Goal: Task Accomplishment & Management: Manage account settings

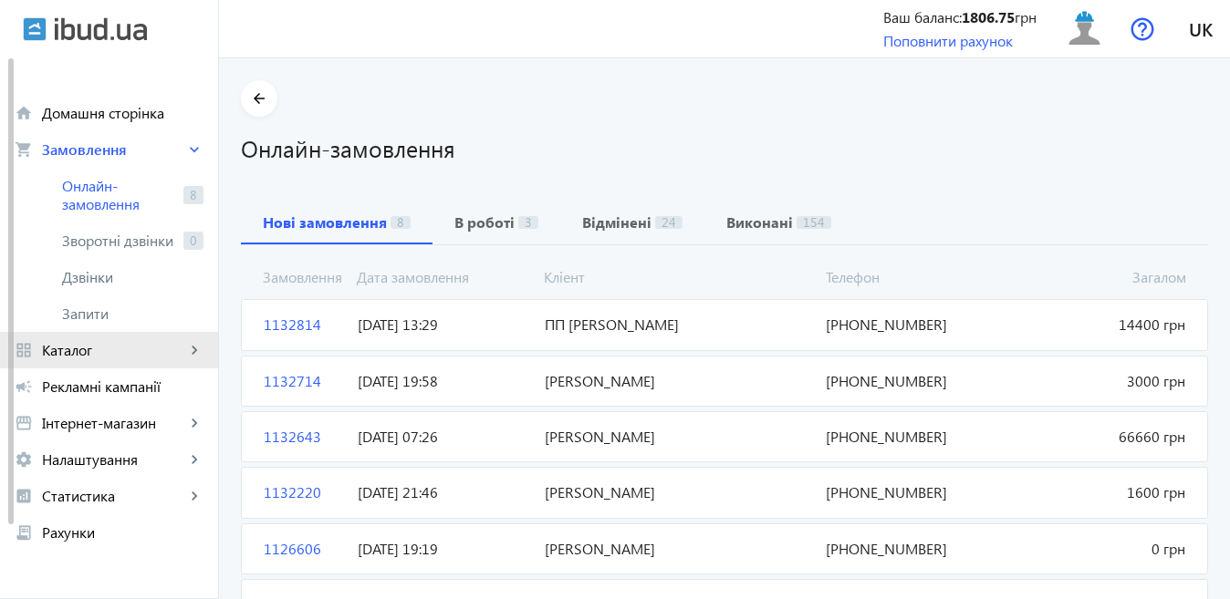
click at [92, 352] on span "Каталог" at bounding box center [113, 350] width 143 height 18
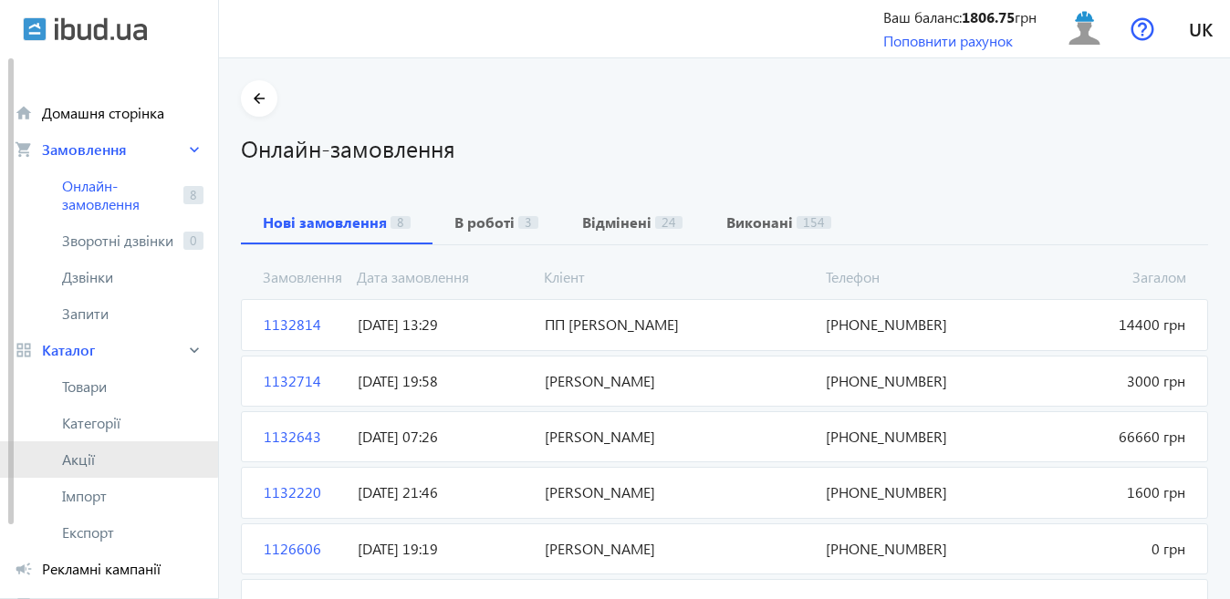
click at [89, 455] on span "Акції" at bounding box center [132, 460] width 141 height 18
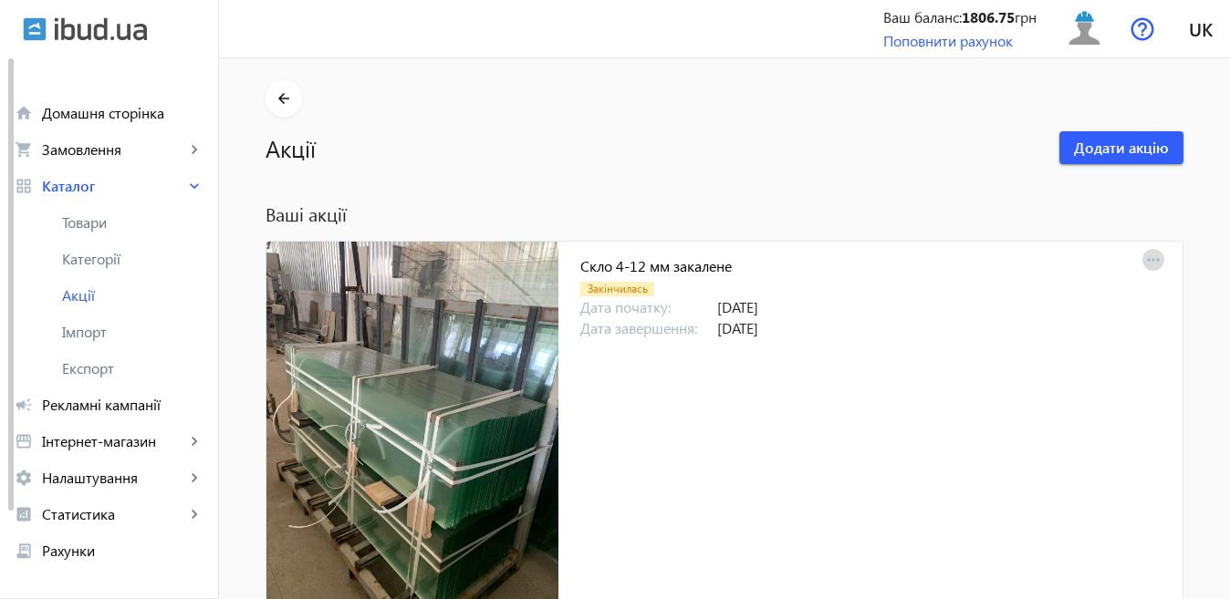
click at [1146, 260] on mat-icon "more_horiz" at bounding box center [1153, 261] width 26 height 26
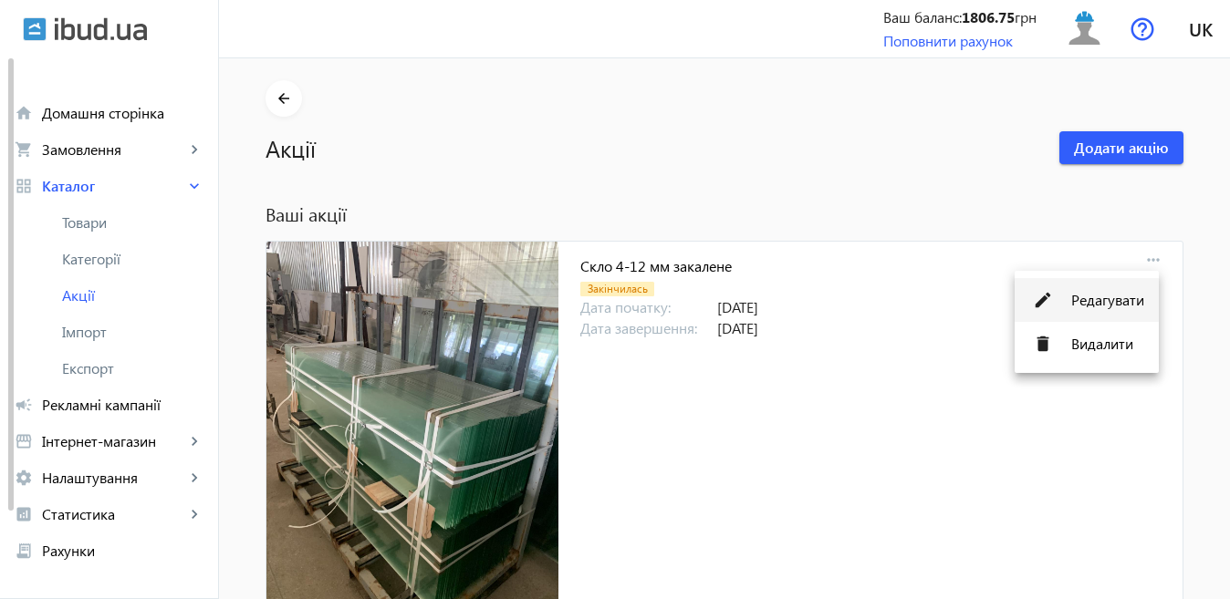
click at [1120, 303] on span "Редагувати" at bounding box center [1107, 300] width 73 height 15
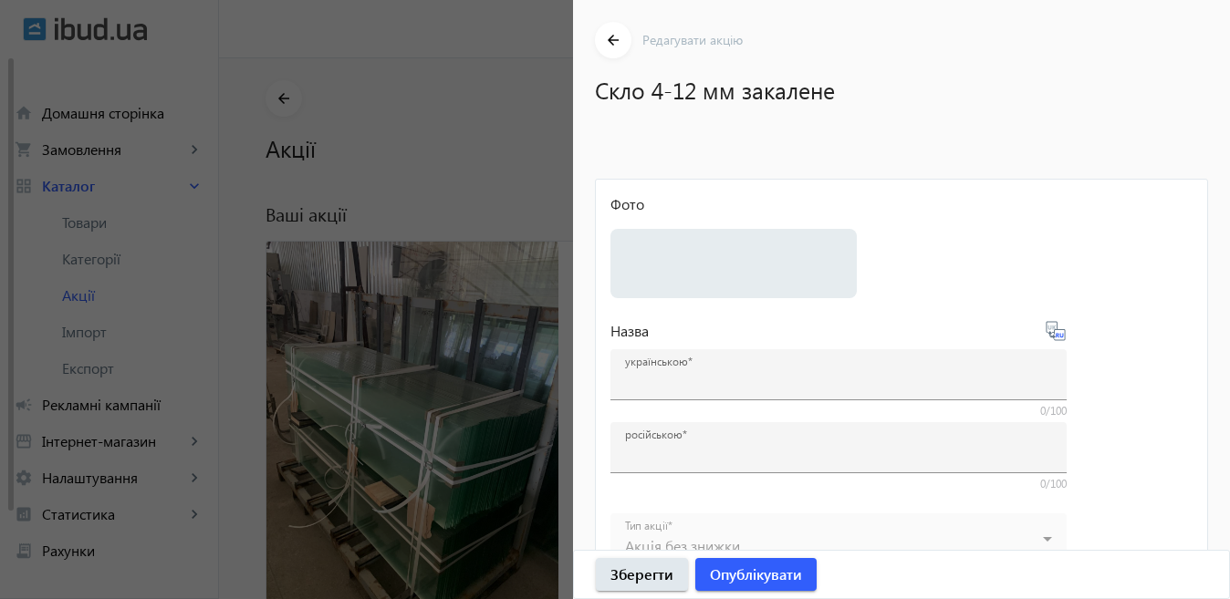
type input "Скло 4-12 мм закалене"
type input "Стекло 4-12 мм каленое"
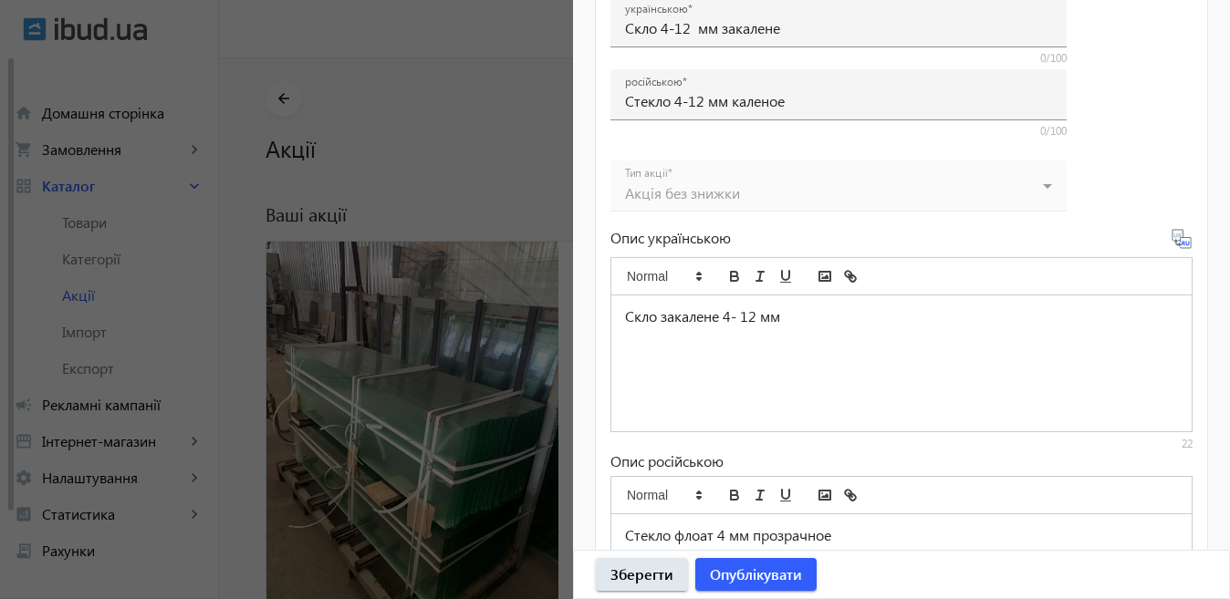
scroll to position [851, 0]
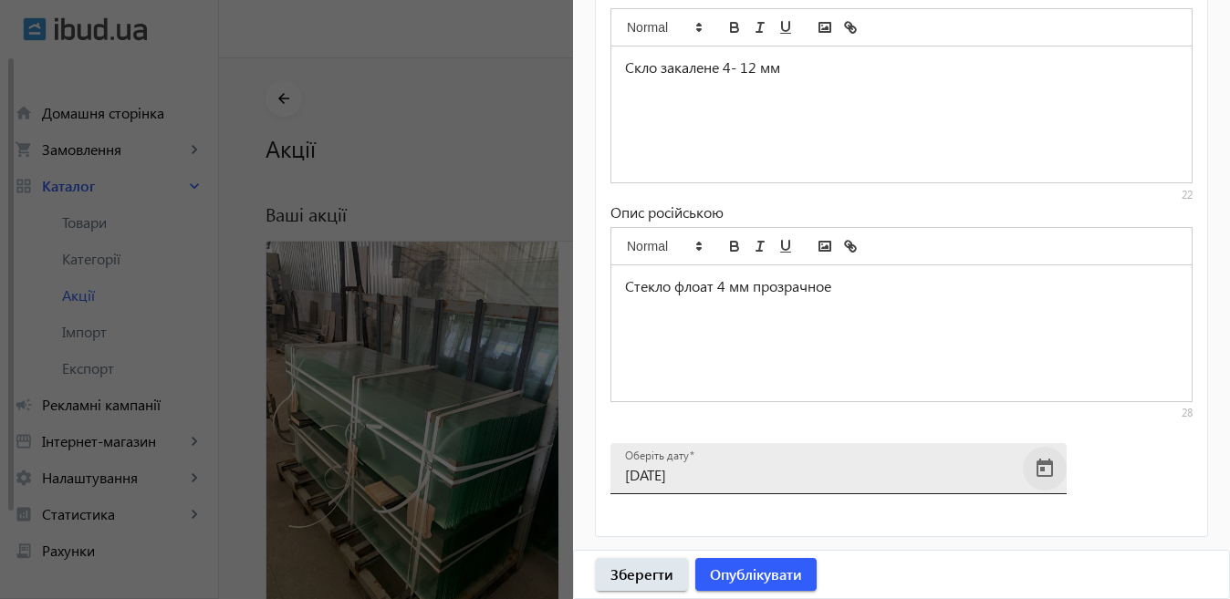
click at [1043, 469] on span "Open calendar" at bounding box center [1045, 469] width 44 height 44
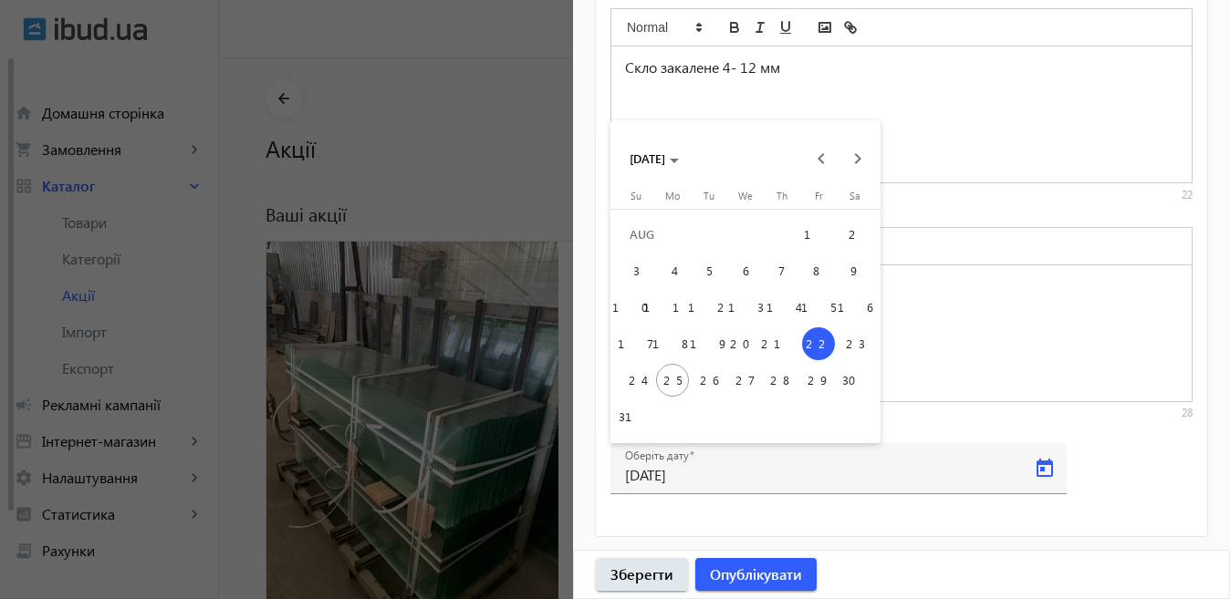
click at [780, 382] on span "28" at bounding box center [781, 380] width 33 height 33
type input "[DATE]"
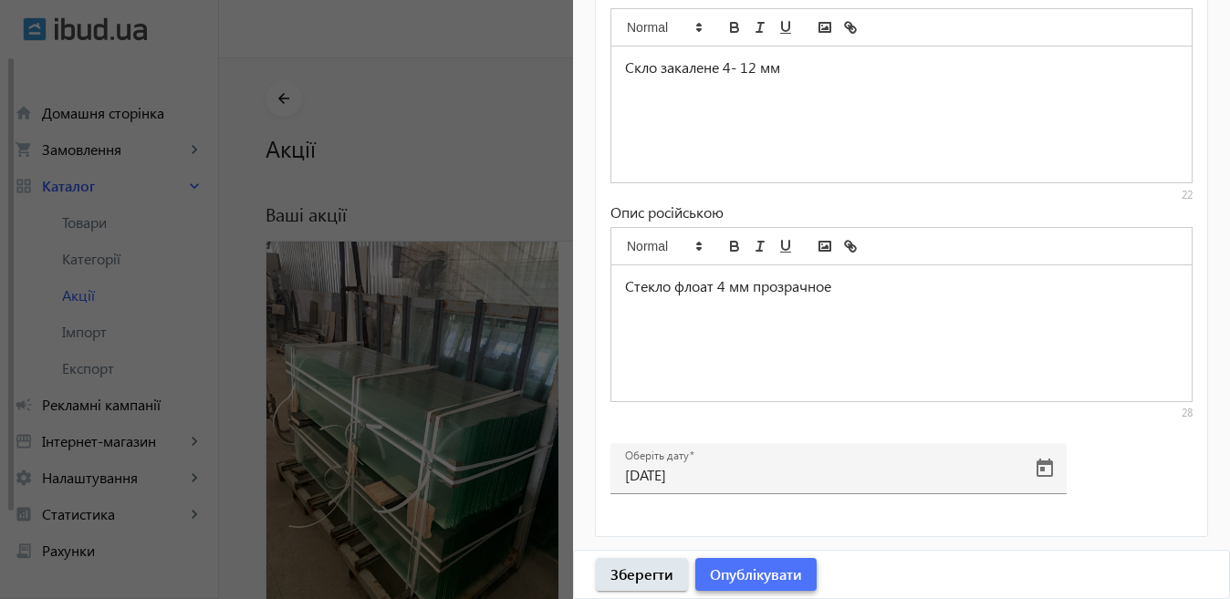
click at [761, 572] on span "Опублікувати" at bounding box center [756, 575] width 92 height 20
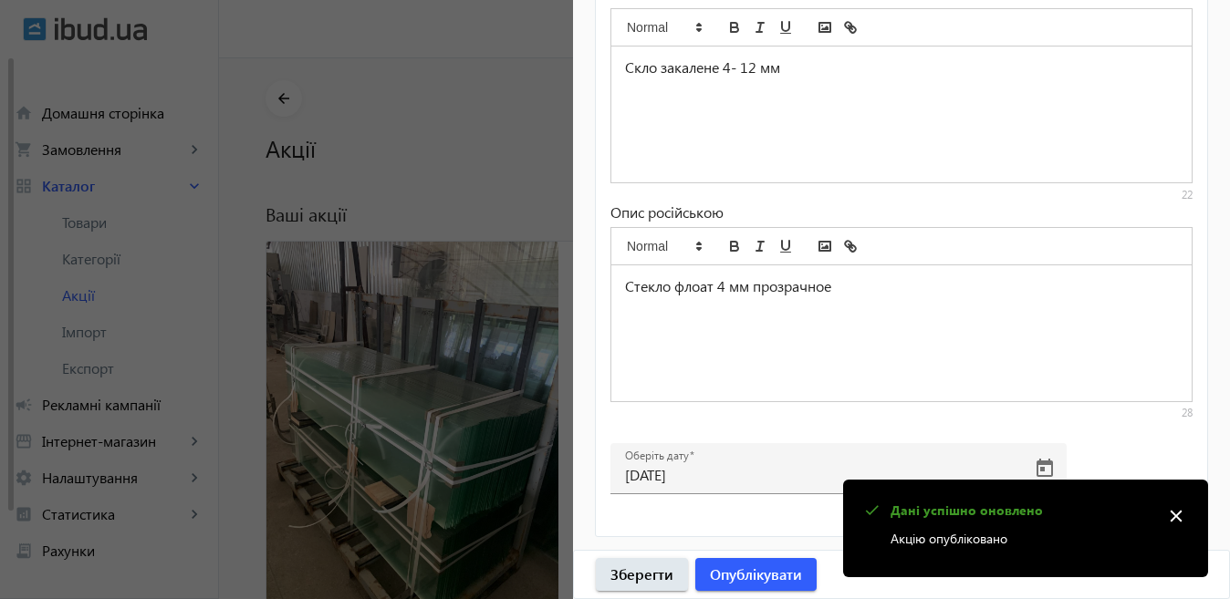
click at [448, 389] on div at bounding box center [615, 299] width 1230 height 599
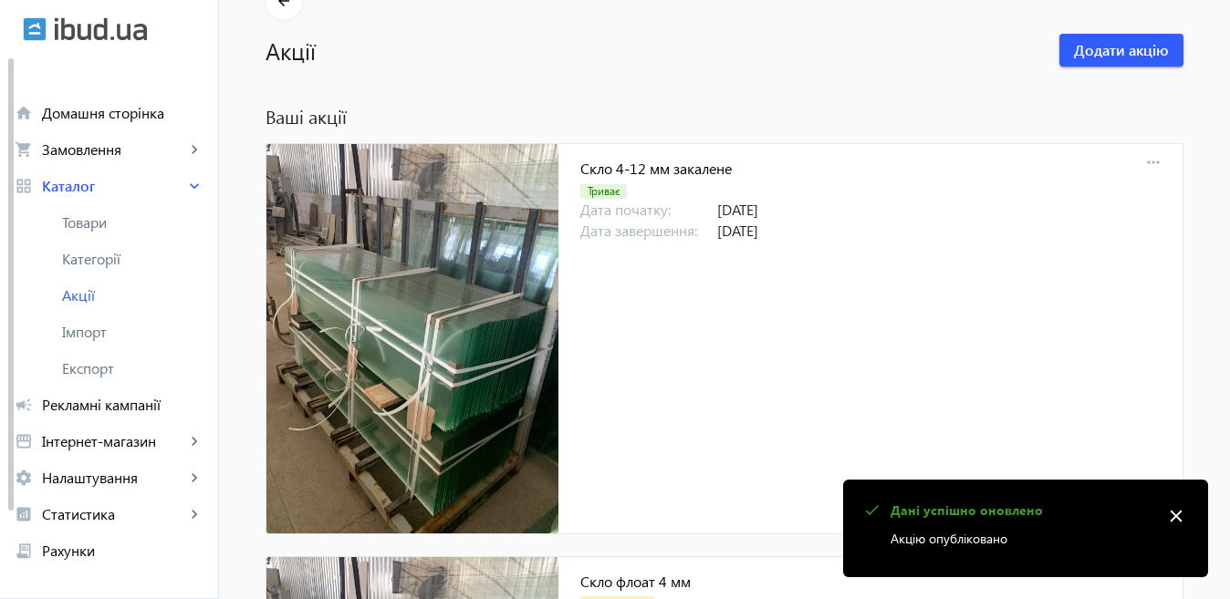
scroll to position [365, 0]
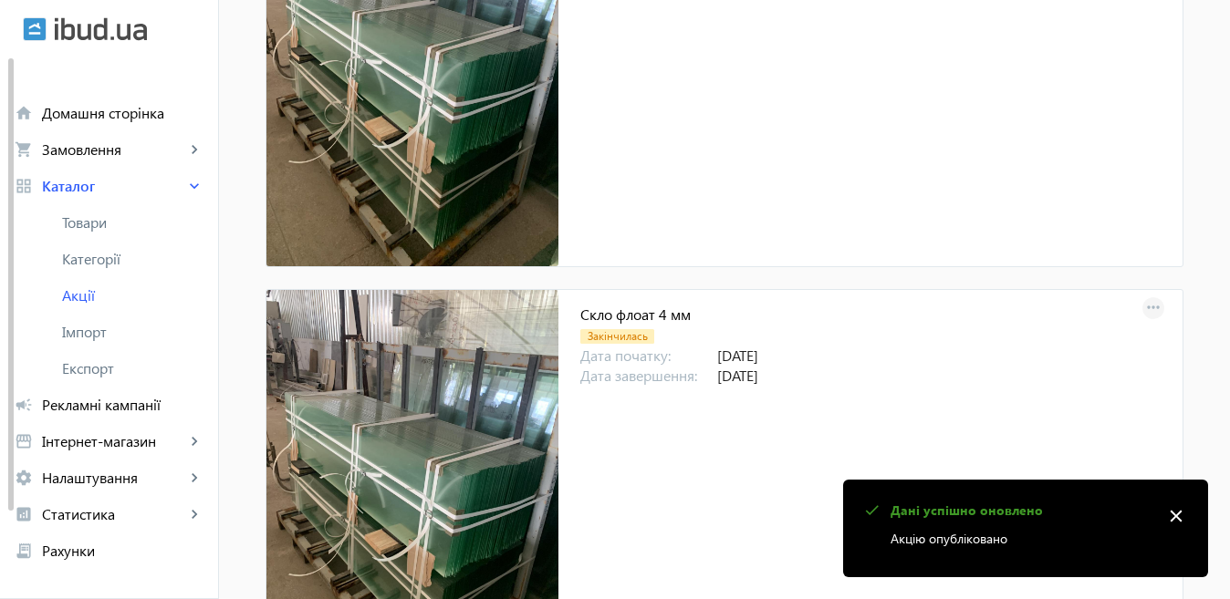
click at [1146, 305] on mat-icon "more_horiz" at bounding box center [1153, 309] width 26 height 26
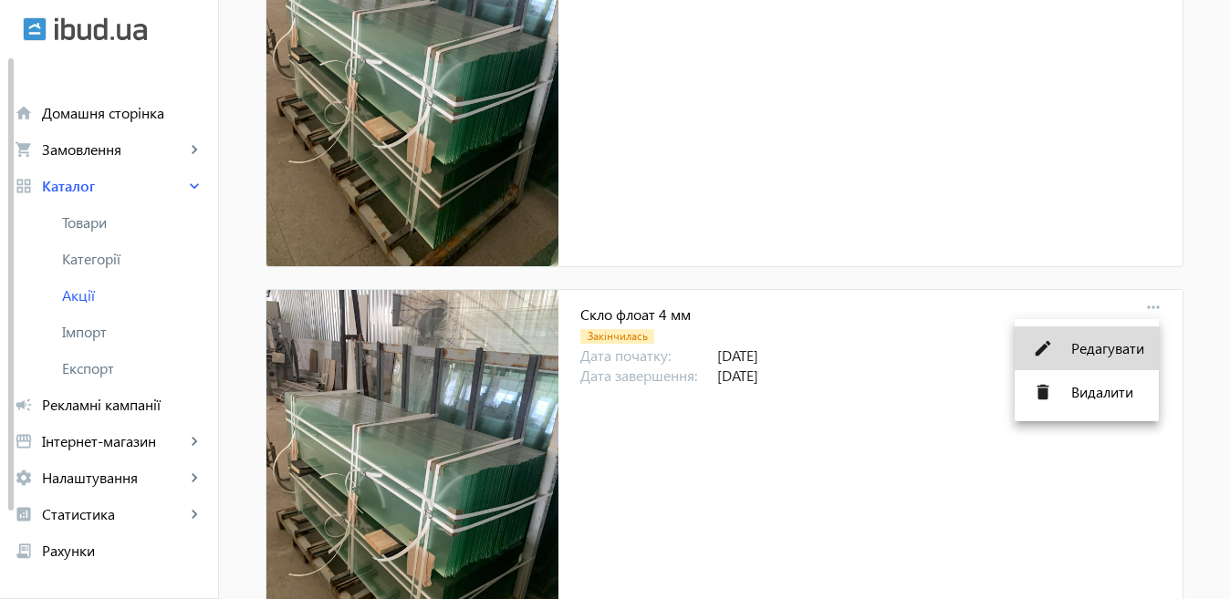
click at [1089, 351] on span "Редагувати" at bounding box center [1107, 348] width 73 height 15
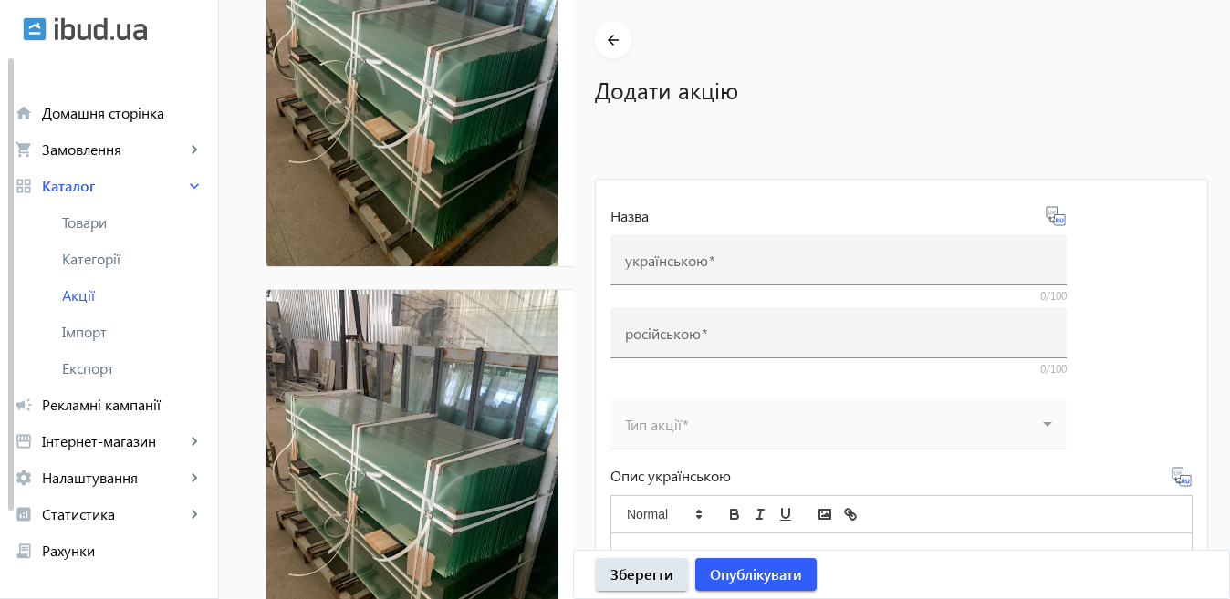
type input "Скло флоат 4 мм"
type input "Стекло флоат 4 мм"
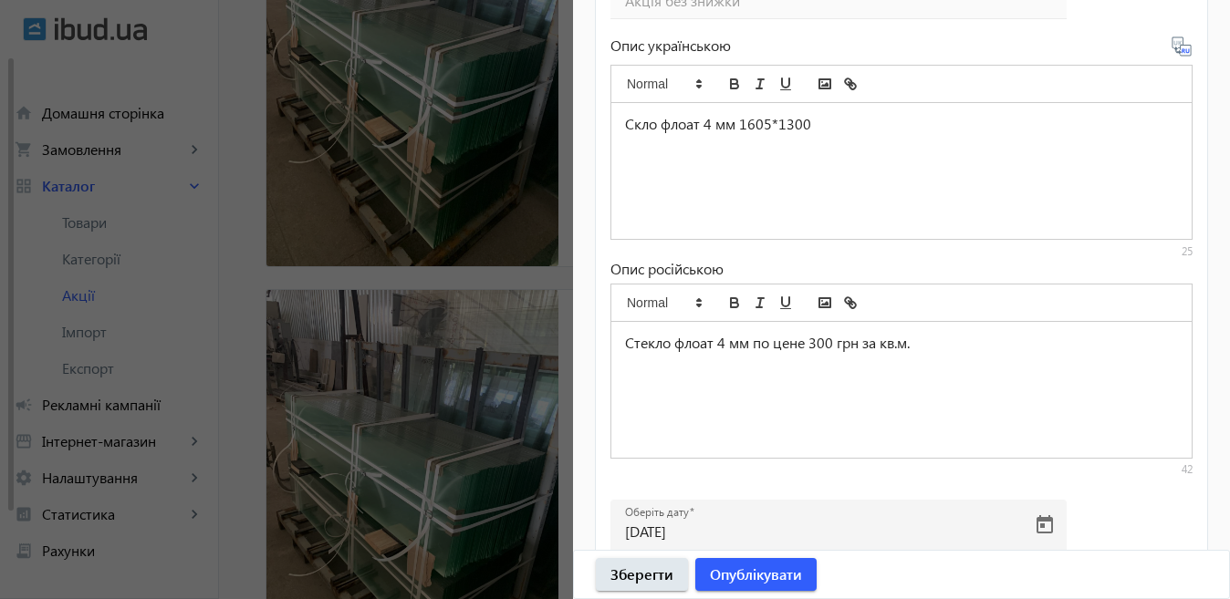
scroll to position [851, 0]
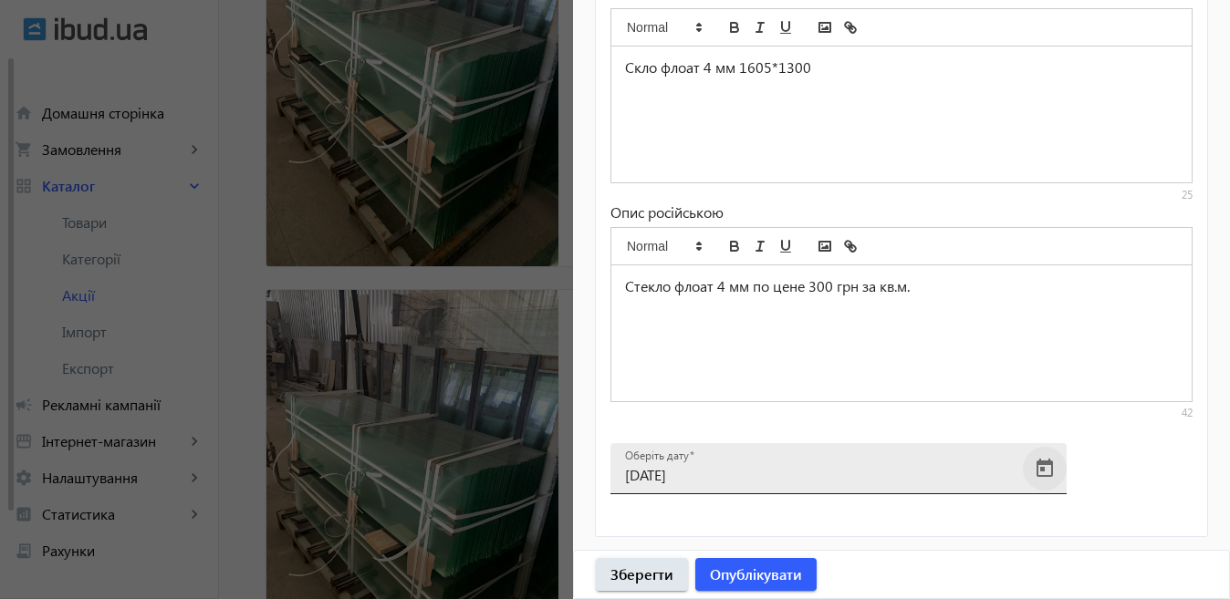
click at [1048, 465] on span "Open calendar" at bounding box center [1045, 469] width 44 height 44
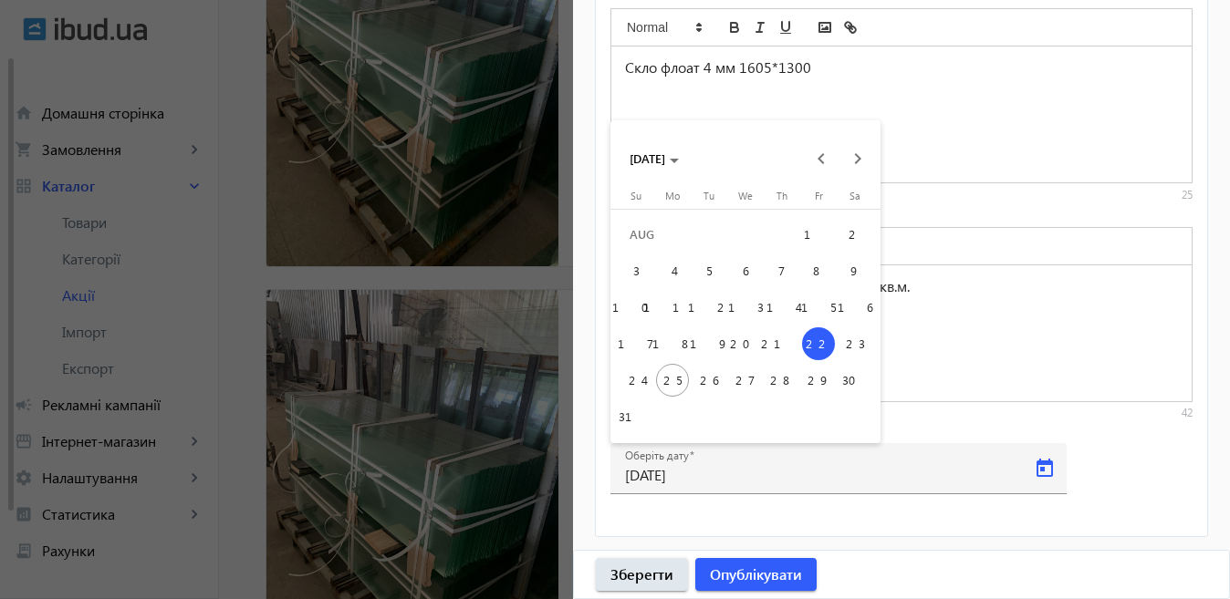
click at [773, 374] on span "28" at bounding box center [781, 380] width 33 height 33
type input "[DATE]"
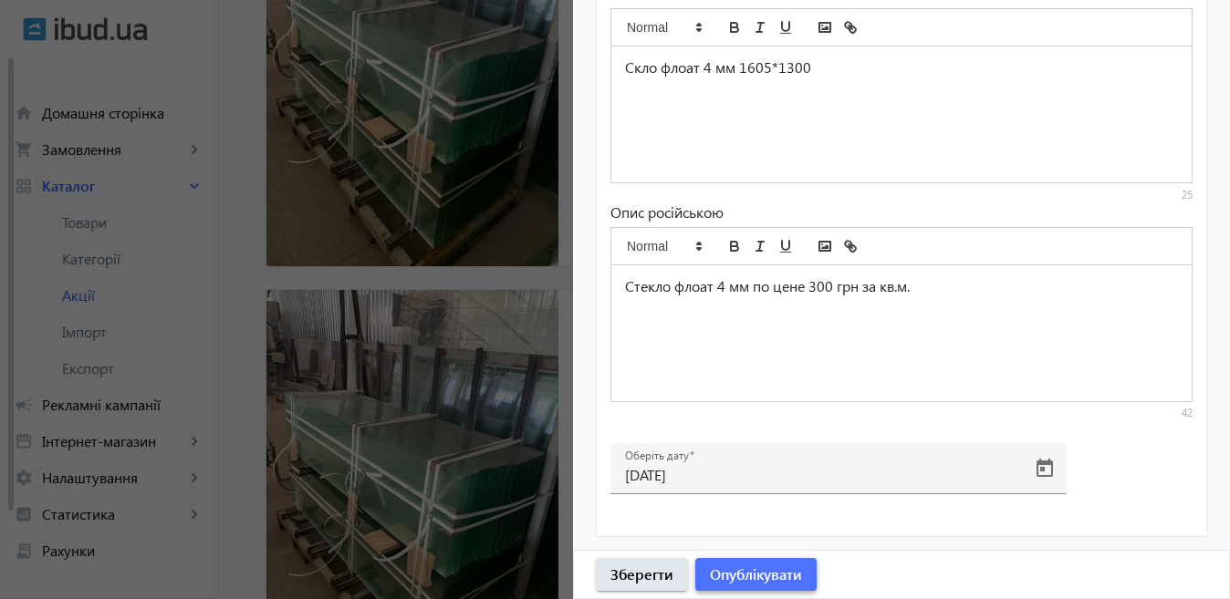
click at [751, 577] on span "Опублікувати" at bounding box center [756, 575] width 92 height 20
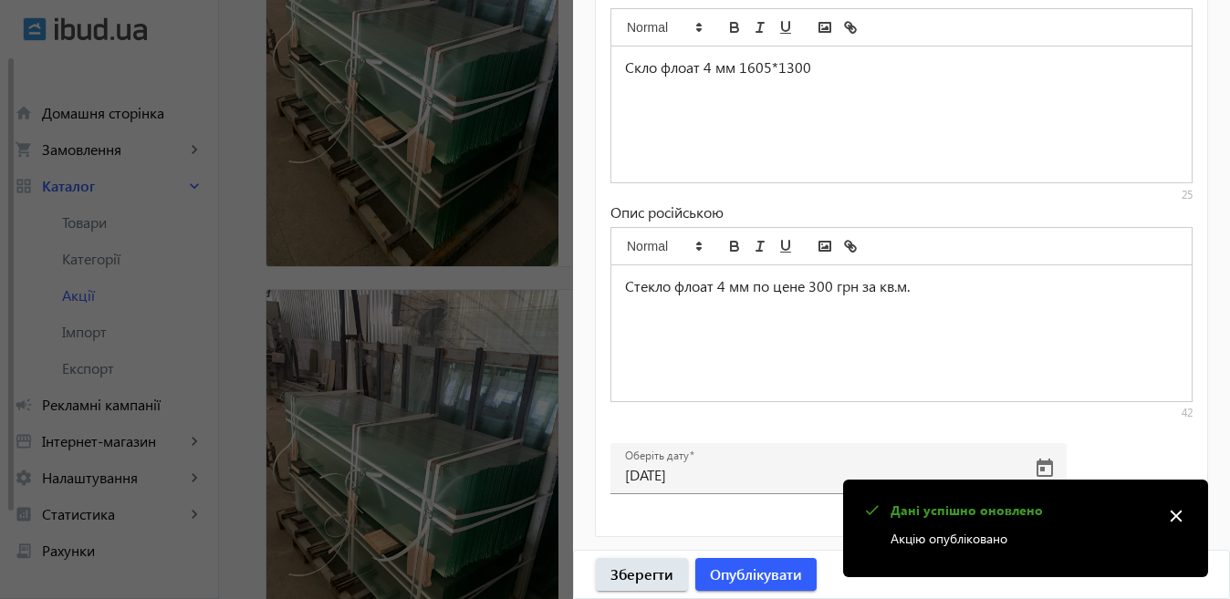
click at [458, 378] on div at bounding box center [615, 299] width 1230 height 599
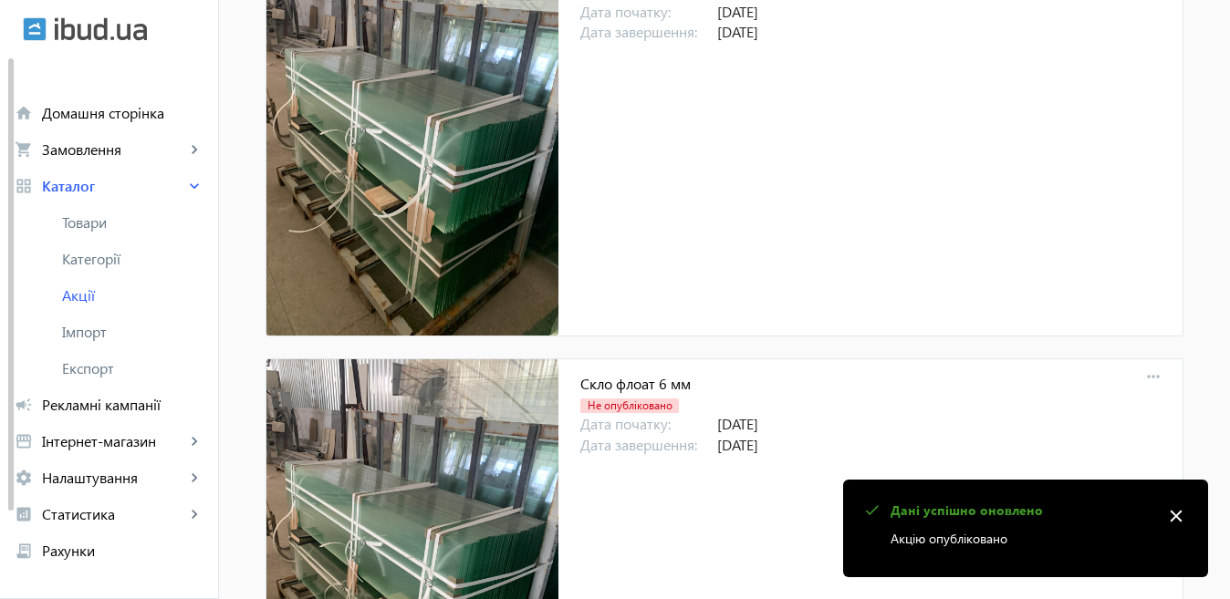
scroll to position [821, 0]
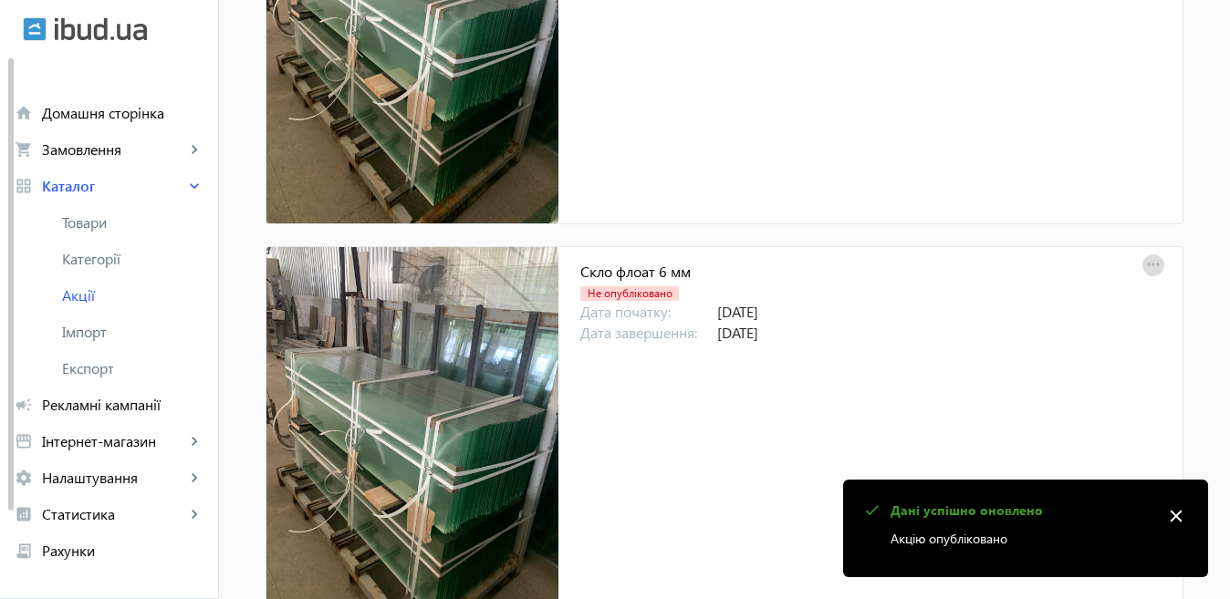
click at [1144, 261] on mat-icon "more_horiz" at bounding box center [1153, 266] width 26 height 26
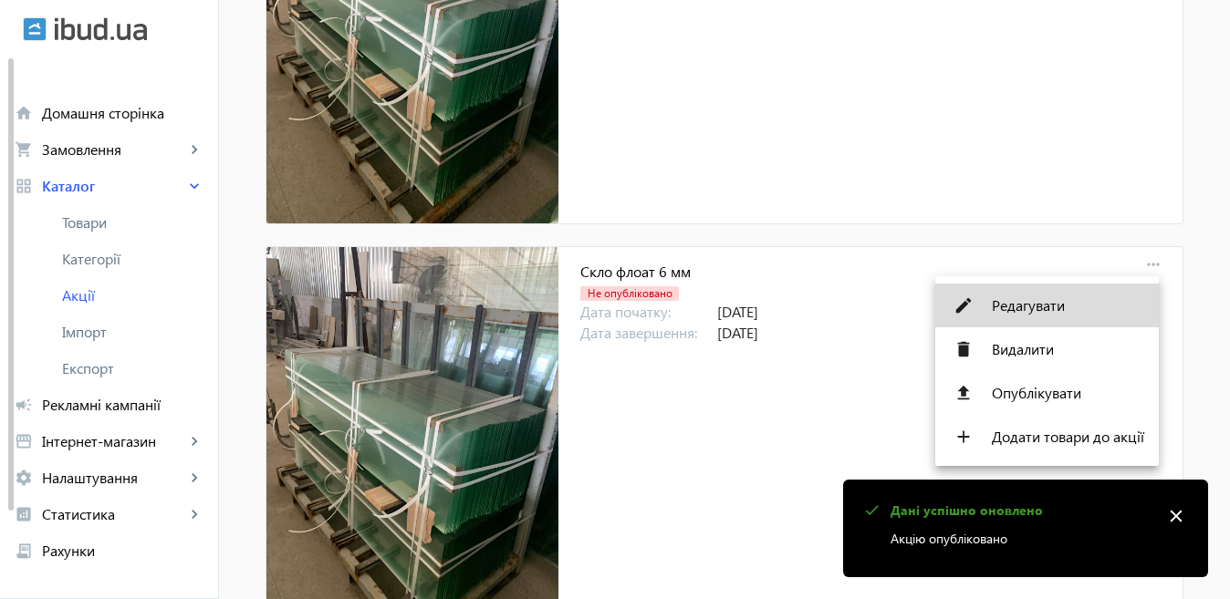
click at [1027, 304] on span "Редагувати" at bounding box center [1068, 305] width 152 height 15
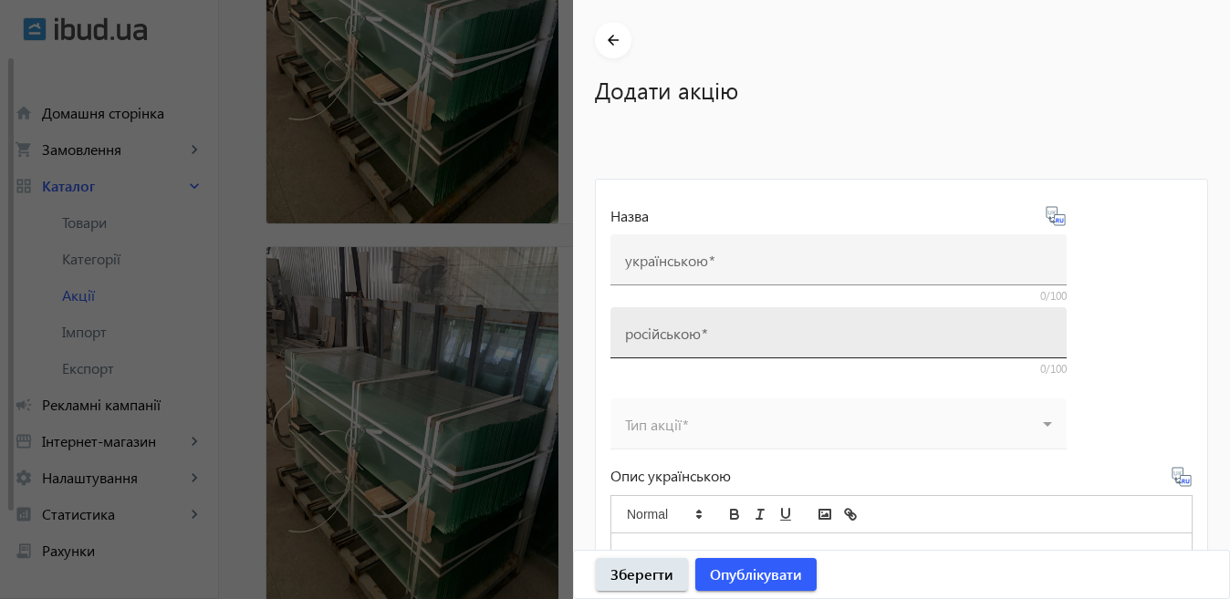
type input "Скло флоат 6 мм"
type input "Стекло 6 мм"
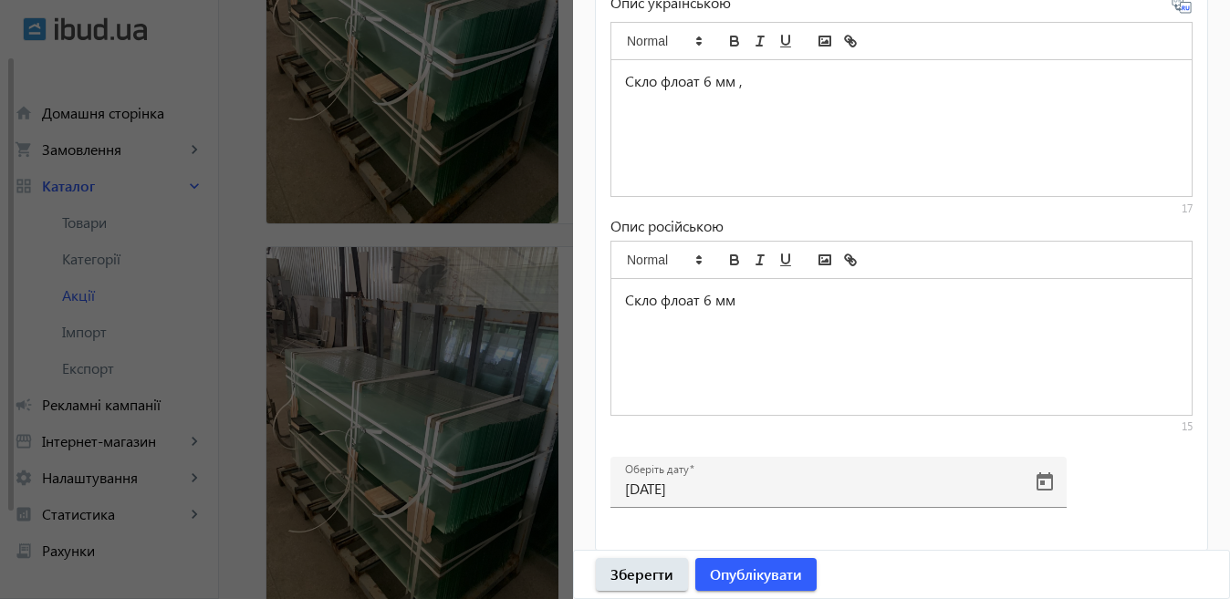
scroll to position [851, 0]
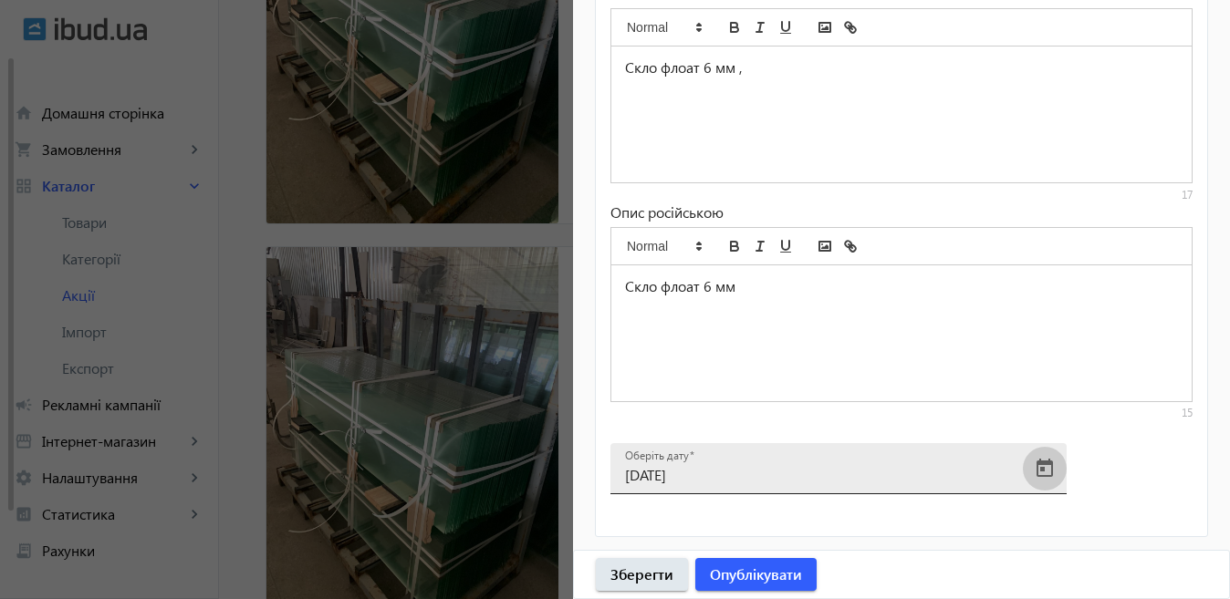
click at [1038, 465] on span "Open calendar" at bounding box center [1045, 469] width 44 height 44
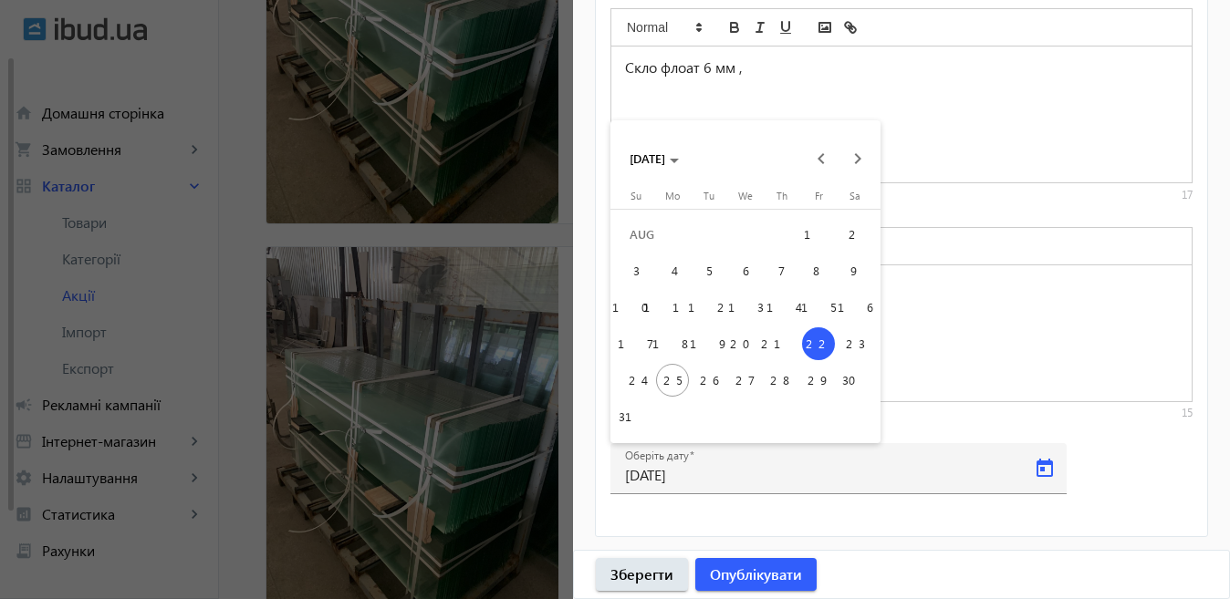
click at [784, 379] on span "28" at bounding box center [781, 380] width 33 height 33
type input "[DATE]"
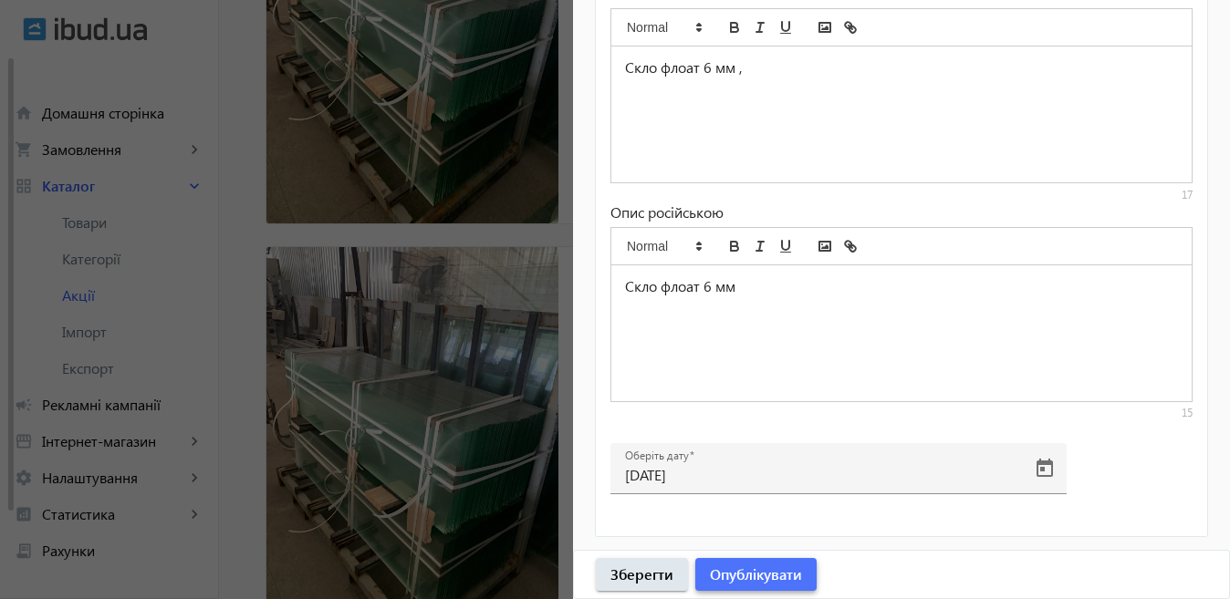
click at [743, 574] on span "Опублікувати" at bounding box center [756, 575] width 92 height 20
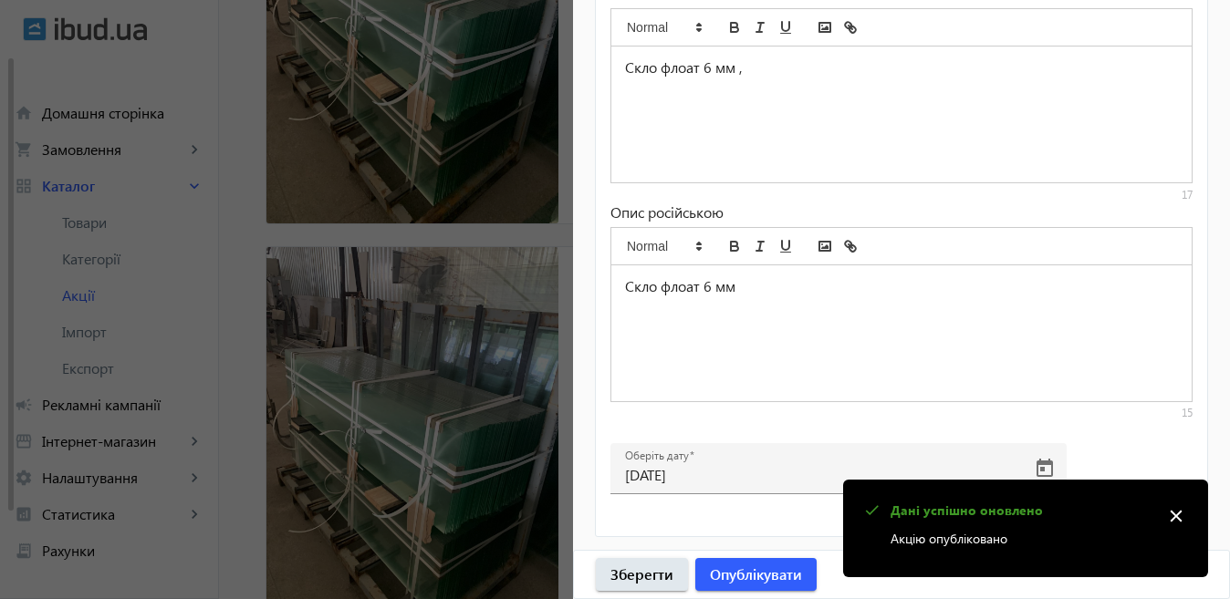
click at [428, 399] on div at bounding box center [615, 299] width 1230 height 599
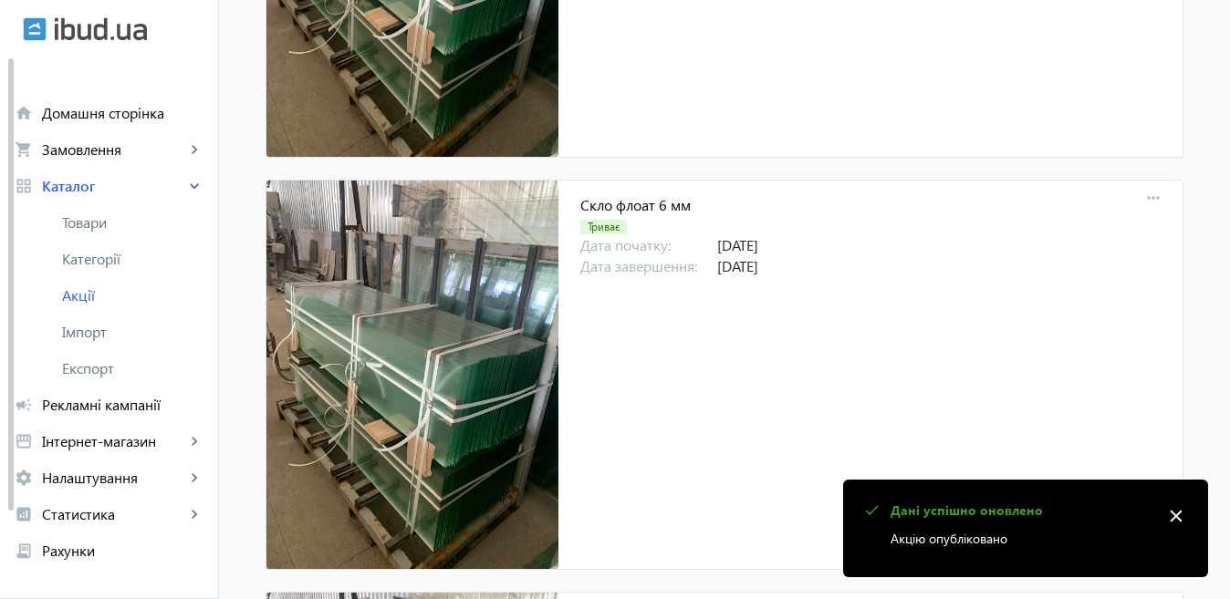
scroll to position [1186, 0]
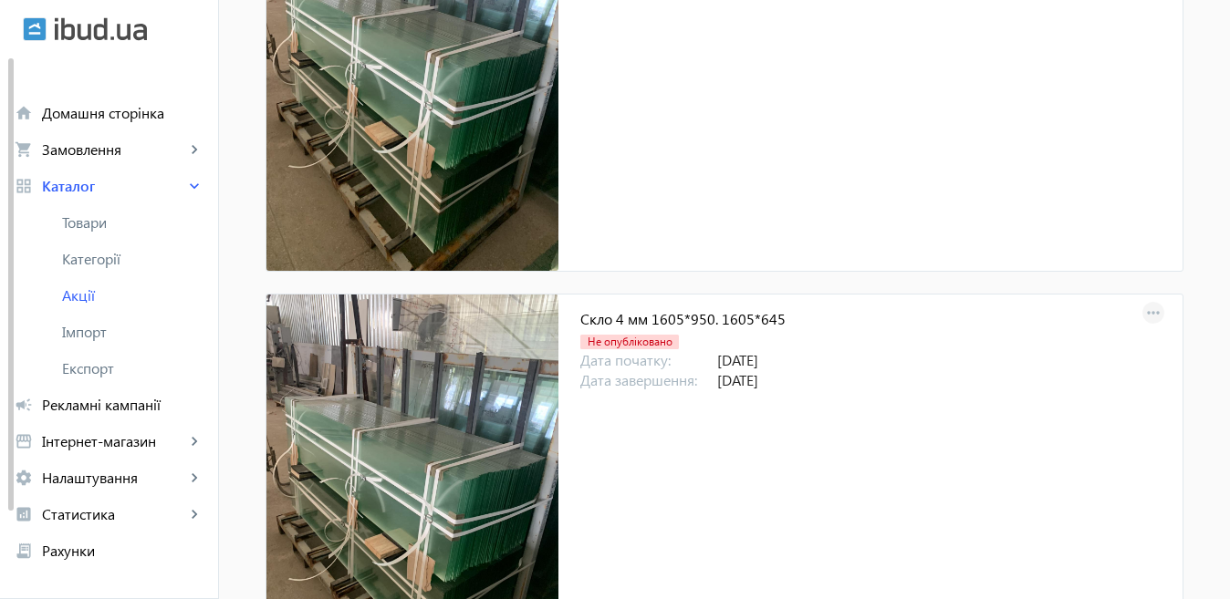
click at [1140, 307] on mat-icon "more_horiz" at bounding box center [1153, 314] width 26 height 26
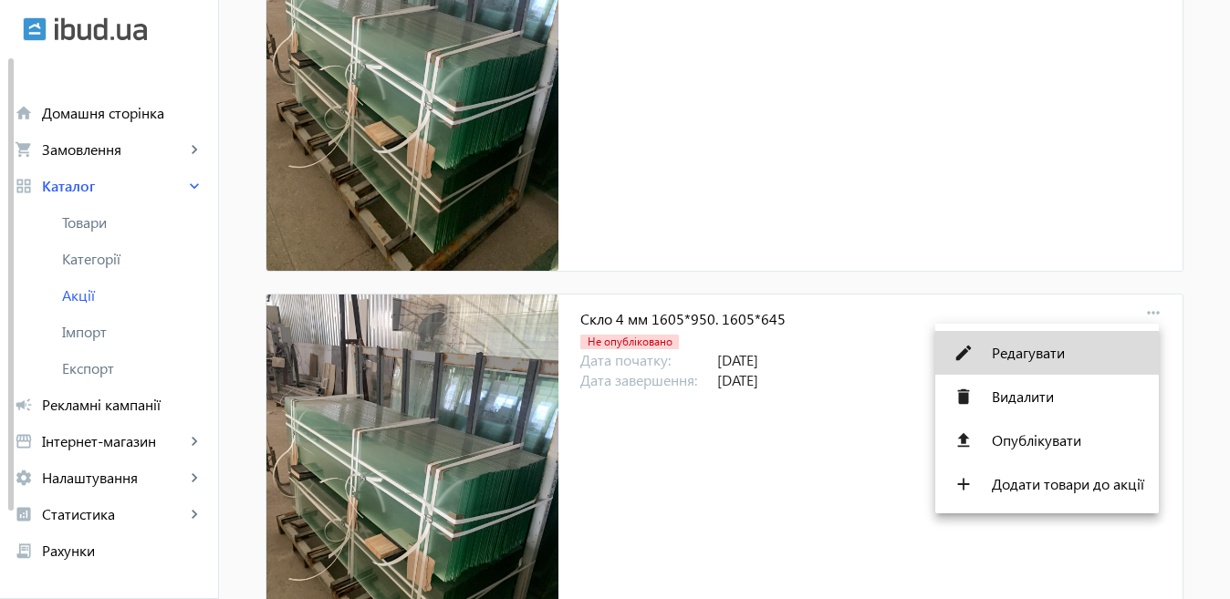
click at [1041, 359] on span "Редагувати" at bounding box center [1068, 353] width 152 height 15
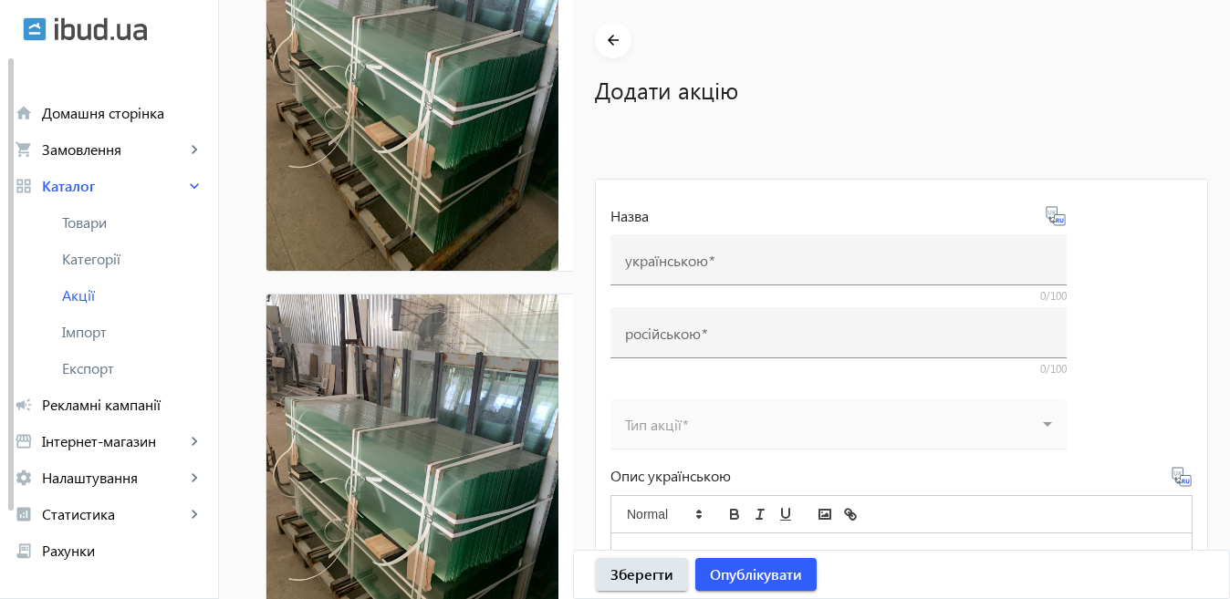
type input "Скло 4 мм 1605*950. 1605*645"
type input "Стекло 4 мм 1605*950. 1605*645"
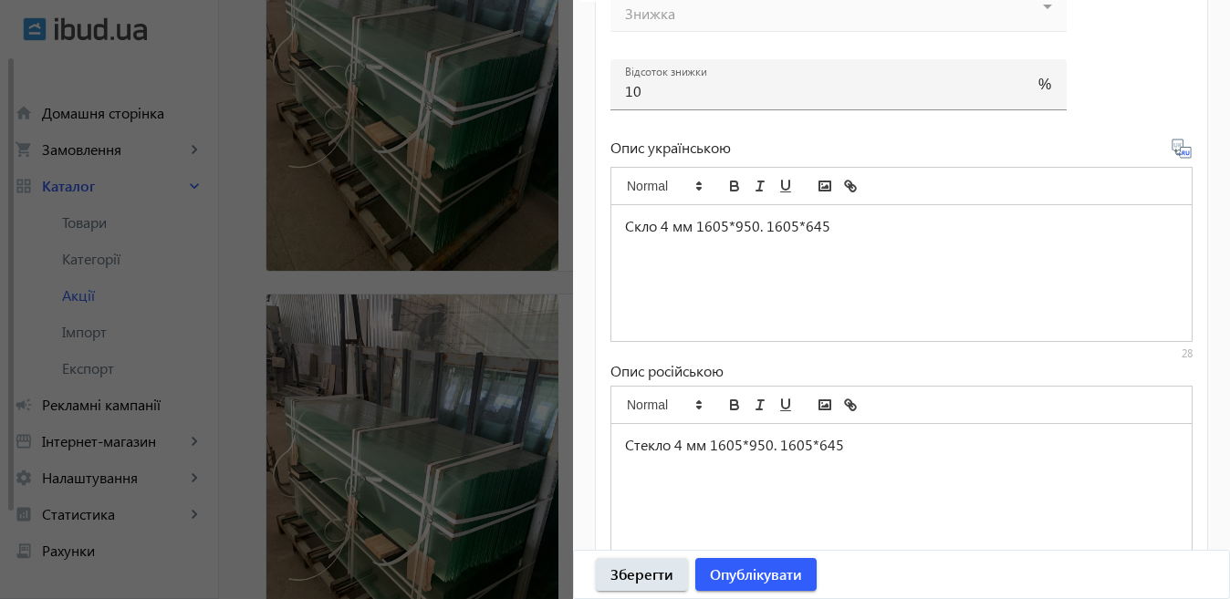
scroll to position [941, 0]
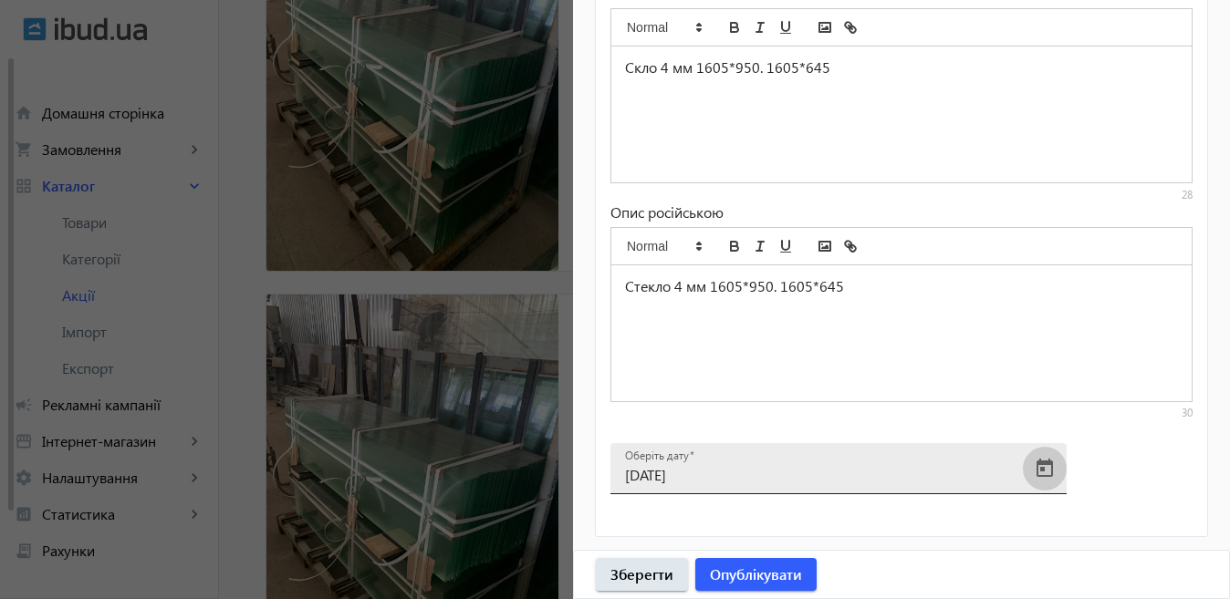
click at [1044, 468] on span "Open calendar" at bounding box center [1045, 469] width 44 height 44
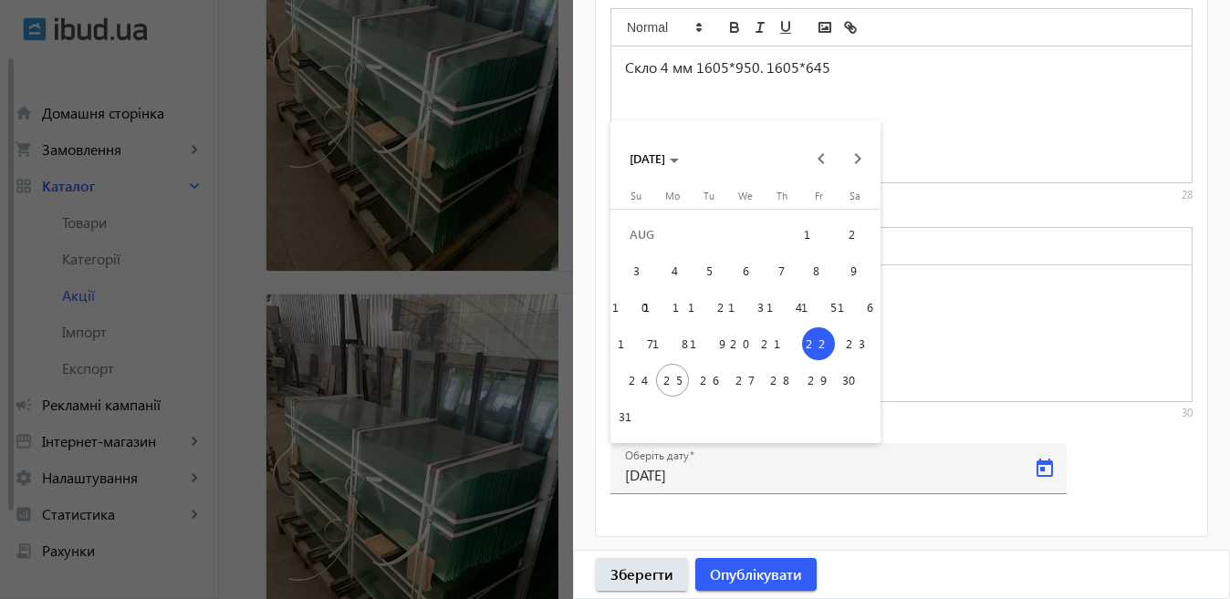
click at [778, 374] on span "28" at bounding box center [781, 380] width 33 height 33
type input "[DATE]"
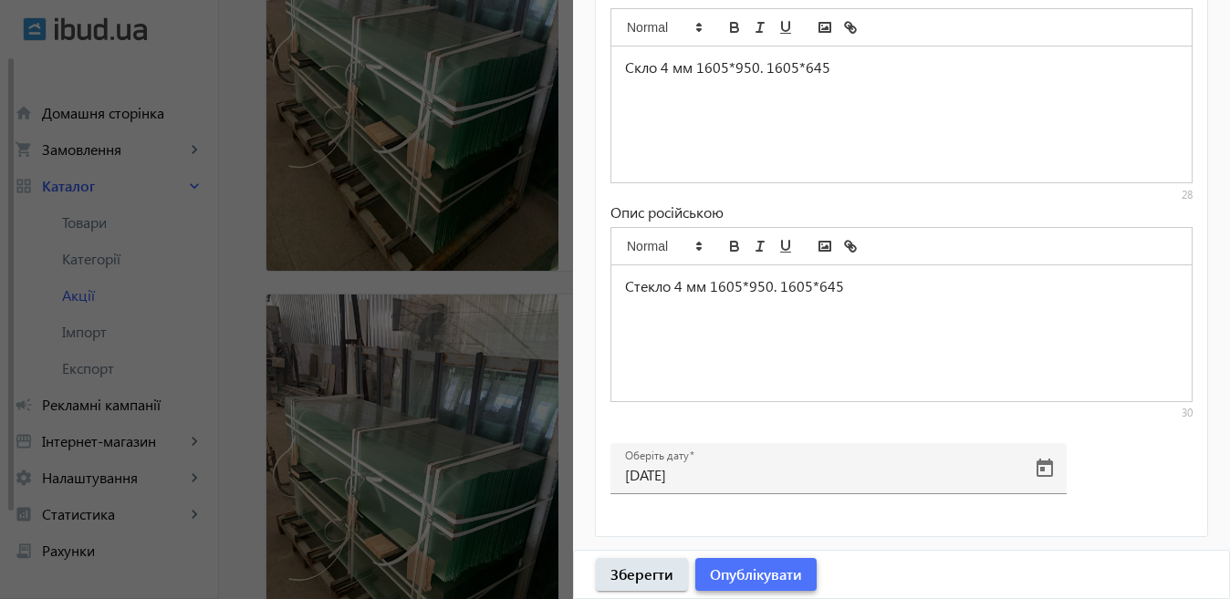
click at [754, 572] on span "Опублікувати" at bounding box center [756, 575] width 92 height 20
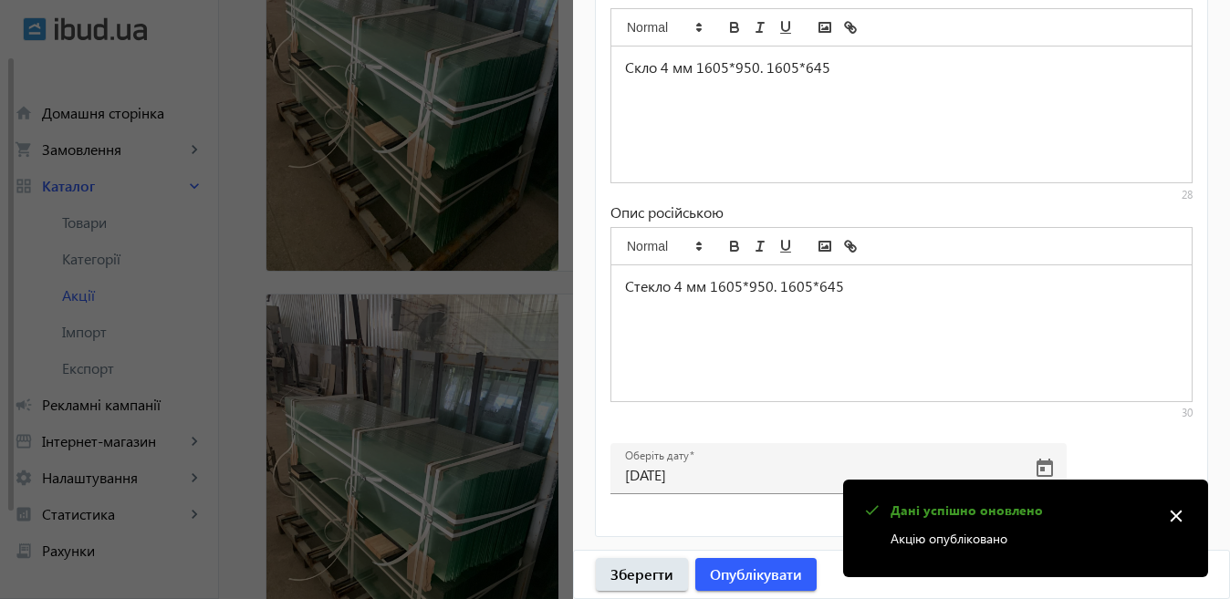
click at [426, 379] on div at bounding box center [615, 299] width 1230 height 599
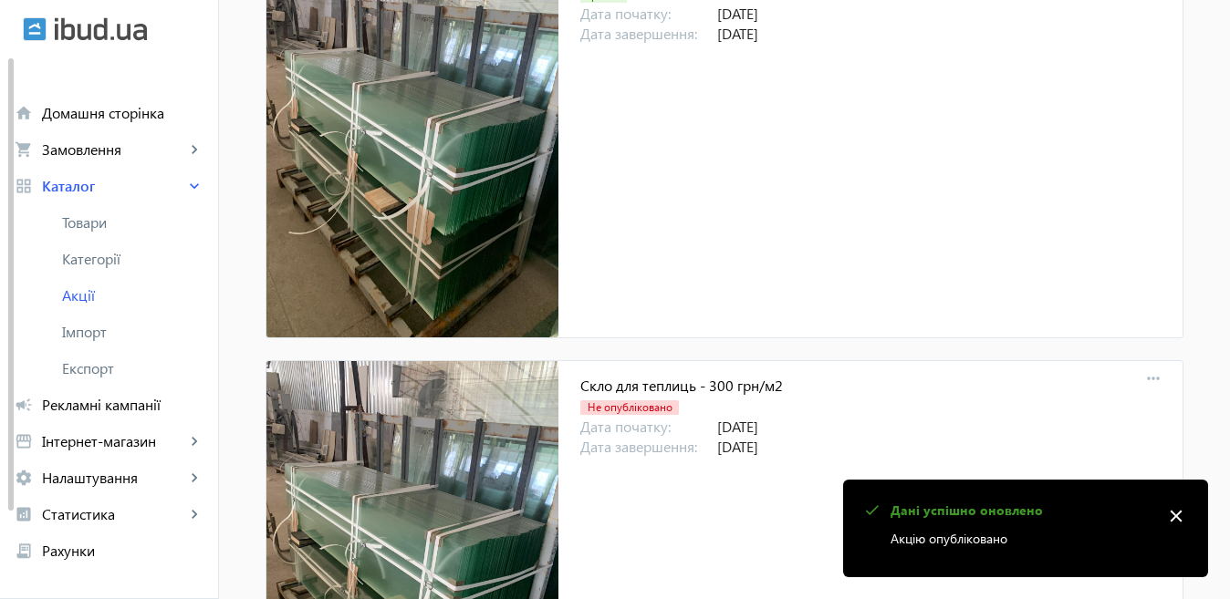
scroll to position [1551, 0]
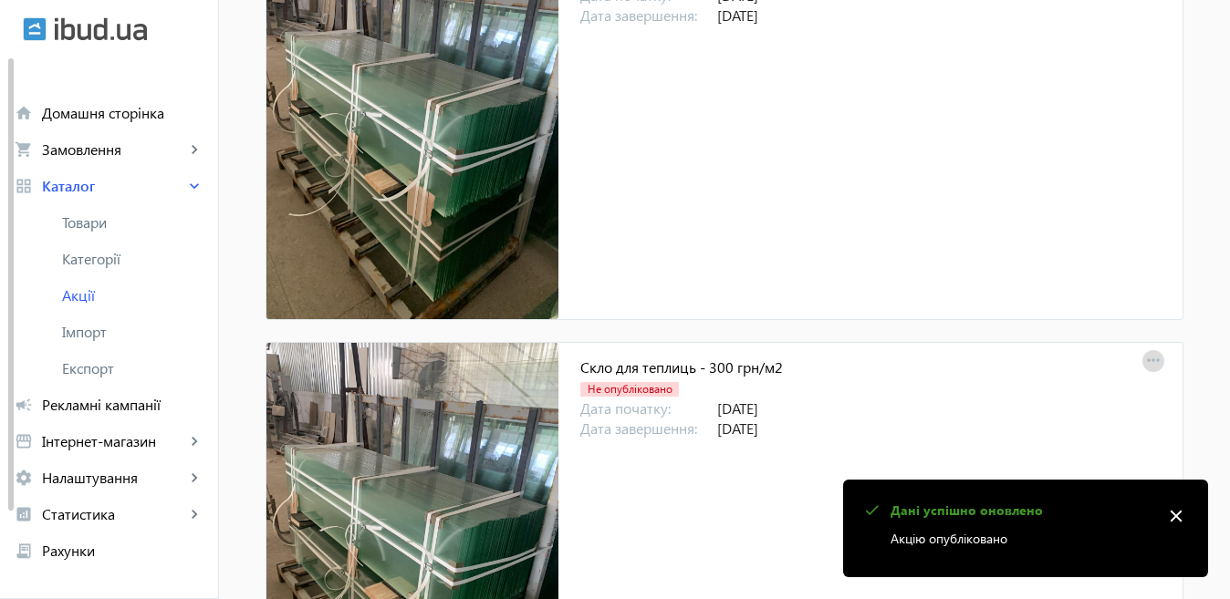
click at [1154, 361] on mat-icon "more_horiz" at bounding box center [1153, 362] width 26 height 26
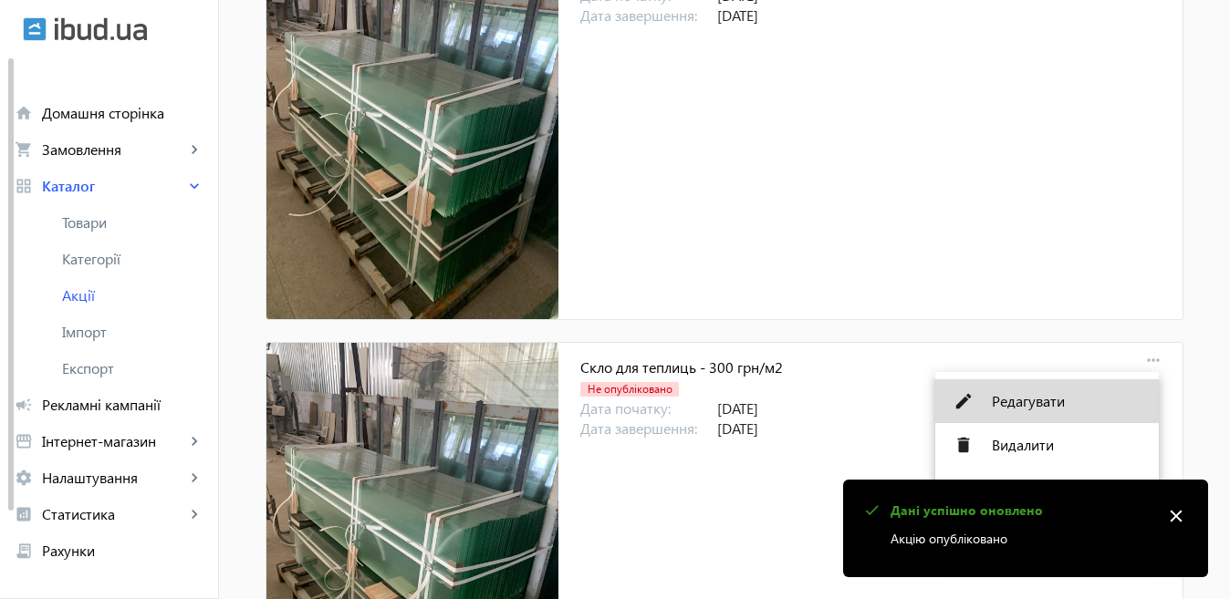
click at [983, 400] on button "edit Редагувати" at bounding box center [1047, 402] width 224 height 44
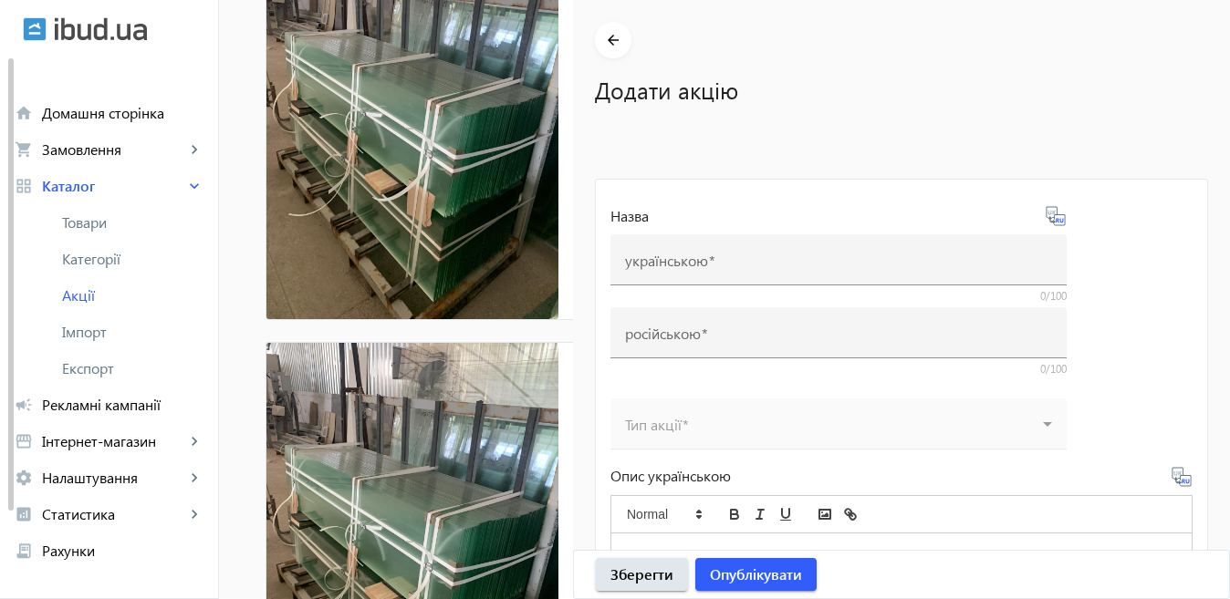
type input "Скло для теплиць - 300 грн/м2"
type input "Стекло для теплиц - 300 грн/м2"
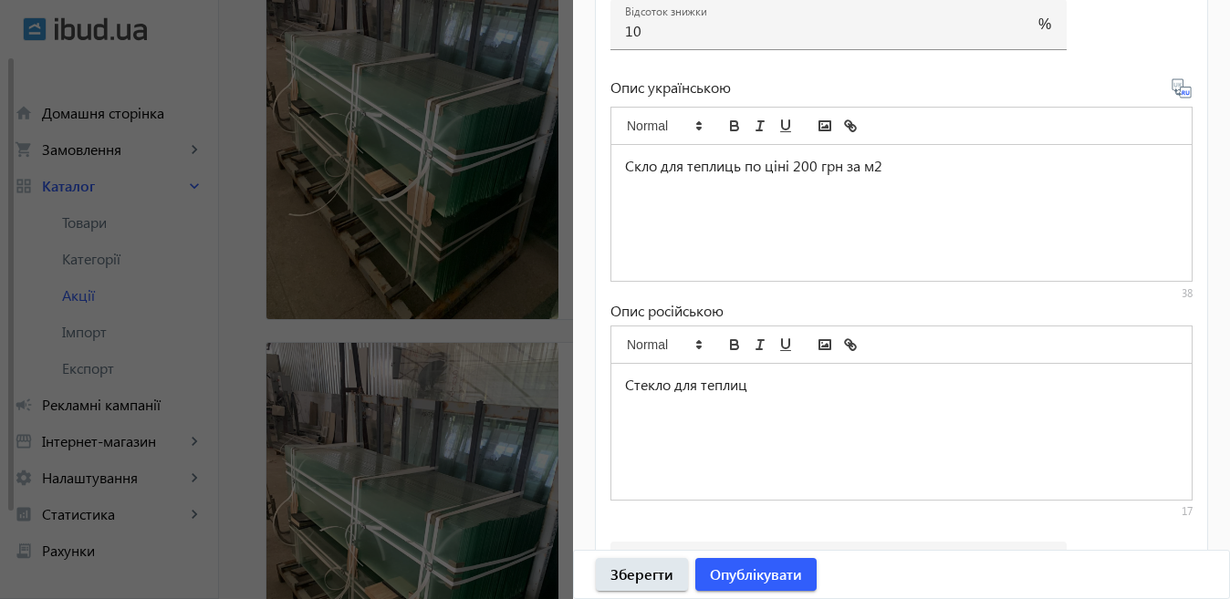
scroll to position [941, 0]
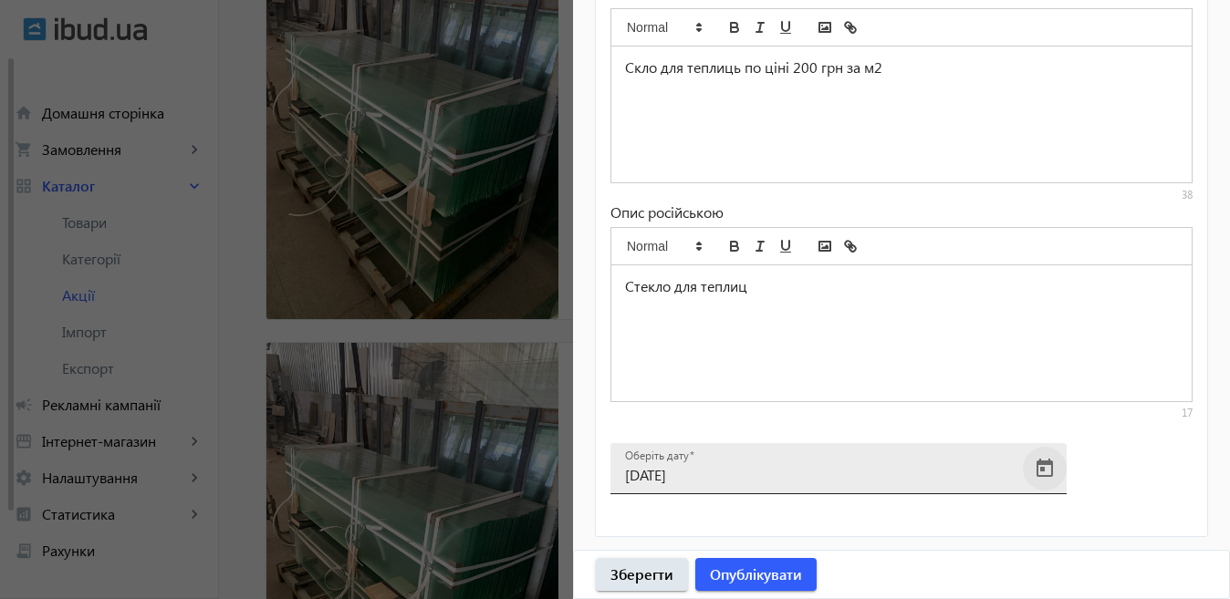
click at [1056, 467] on span "Open calendar" at bounding box center [1045, 469] width 44 height 44
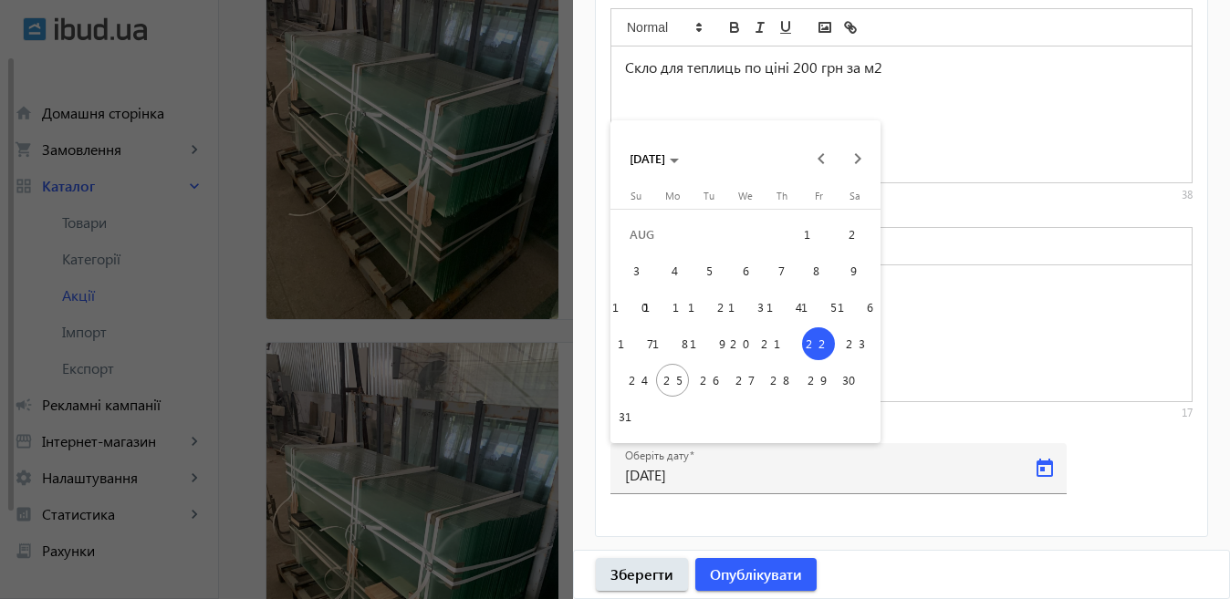
click at [784, 380] on span "28" at bounding box center [781, 380] width 33 height 33
type input "[DATE]"
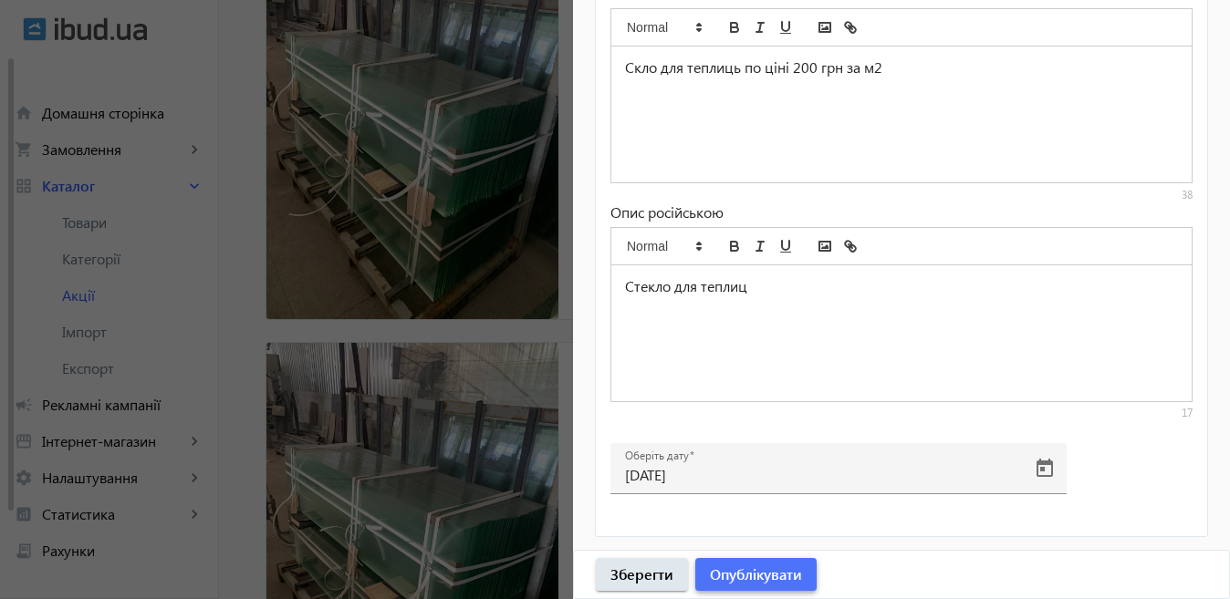
click at [740, 578] on span "Опублікувати" at bounding box center [756, 575] width 92 height 20
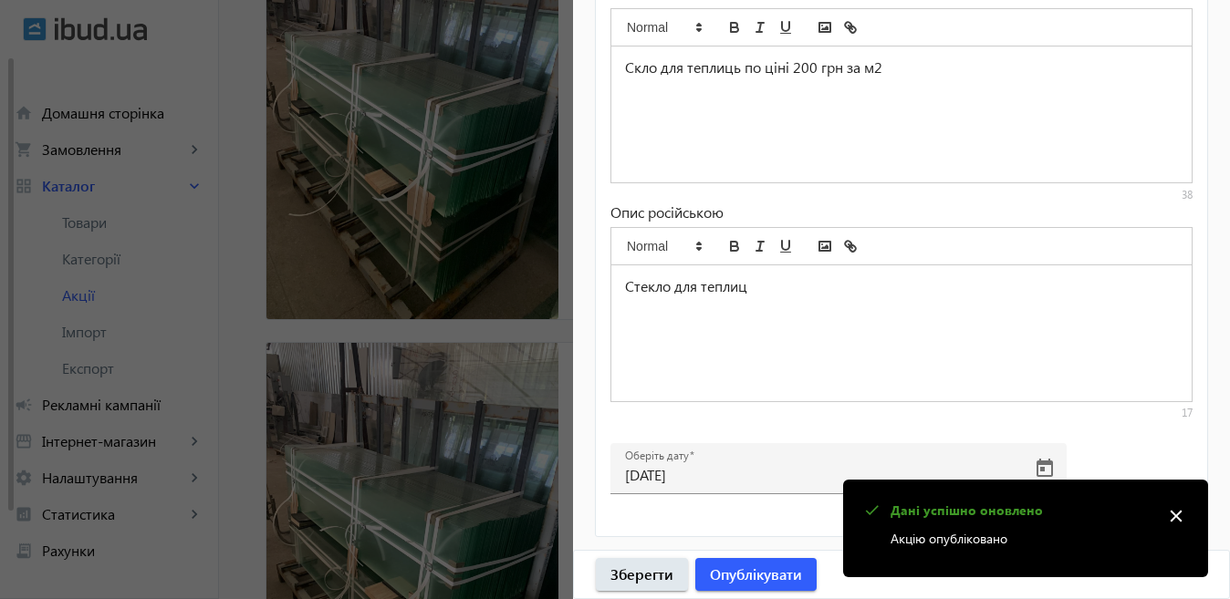
click at [355, 377] on div at bounding box center [615, 299] width 1230 height 599
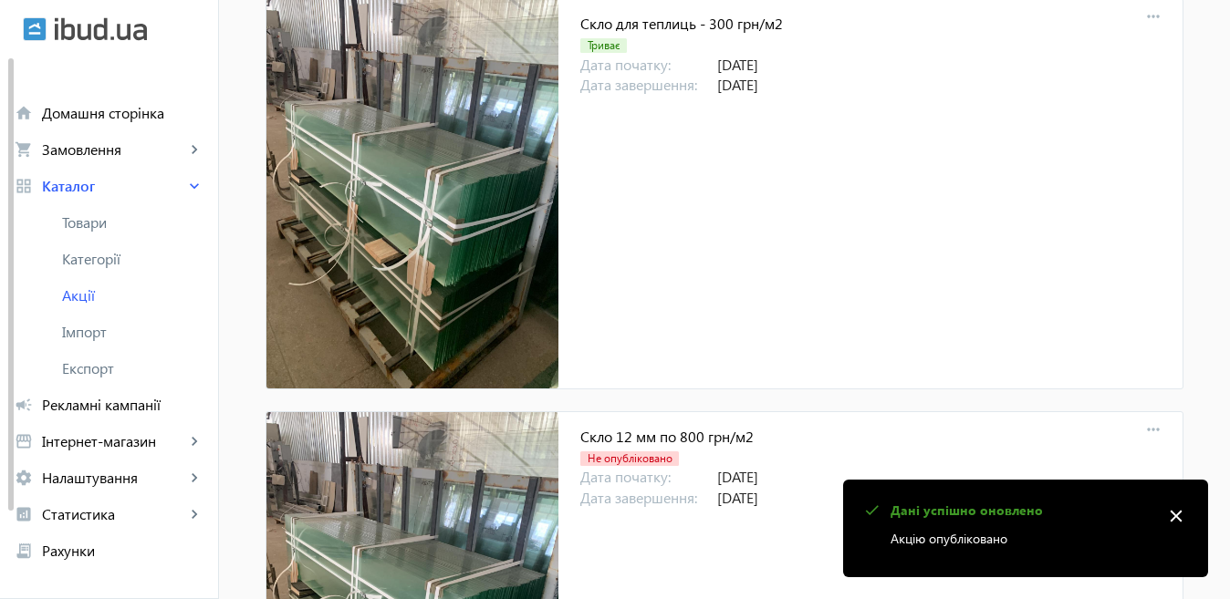
scroll to position [2007, 0]
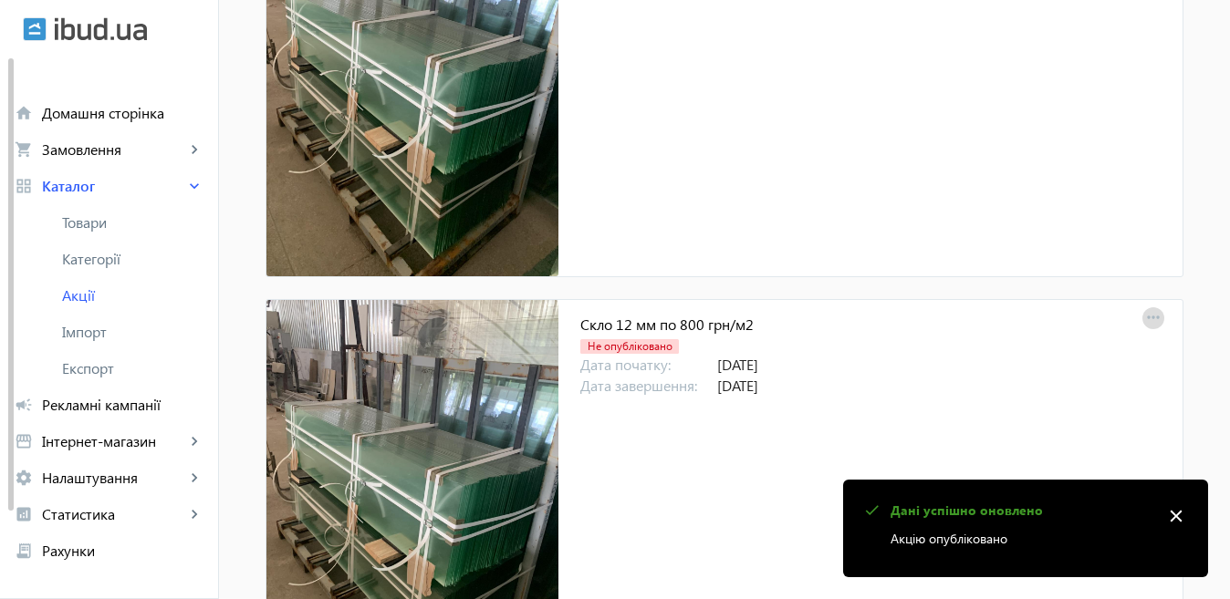
click at [1140, 317] on mat-icon "more_horiz" at bounding box center [1153, 319] width 26 height 26
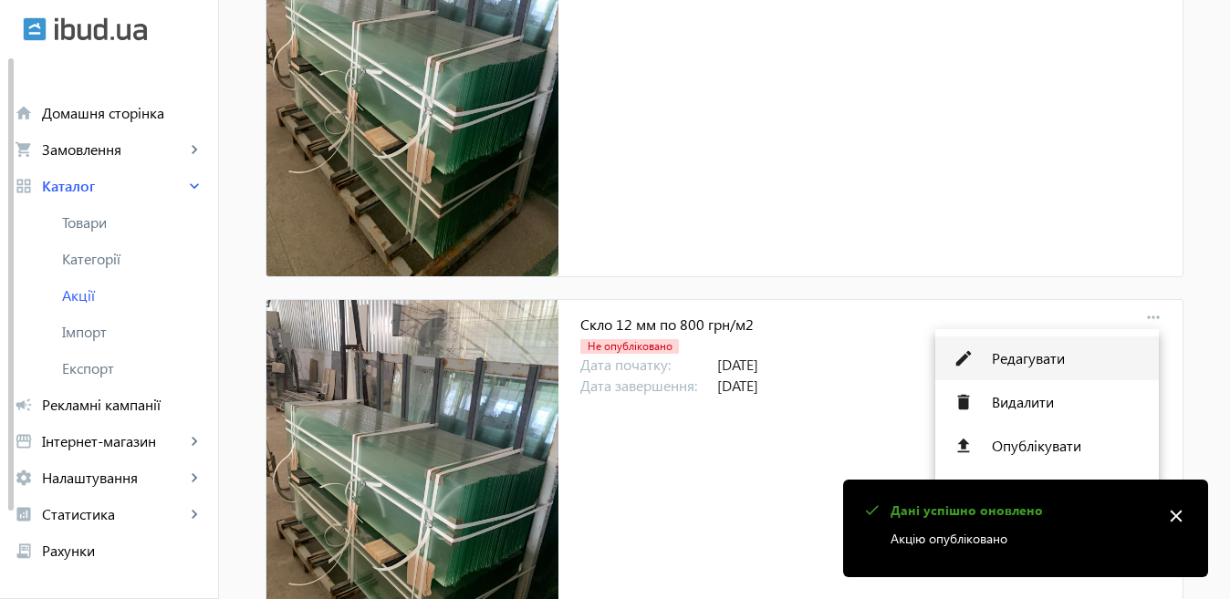
click at [1020, 361] on span "Редагувати" at bounding box center [1068, 358] width 152 height 15
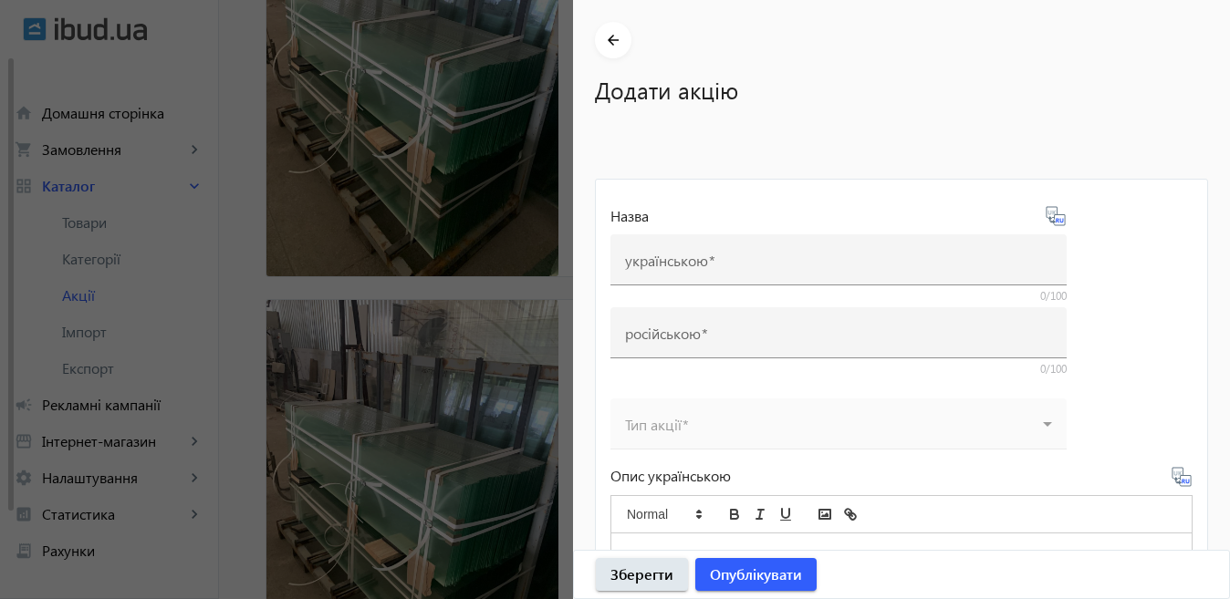
type input "Скло 12 мм по 800 грн/м2"
type input "Стекло 12 мм по 800 грн/м2"
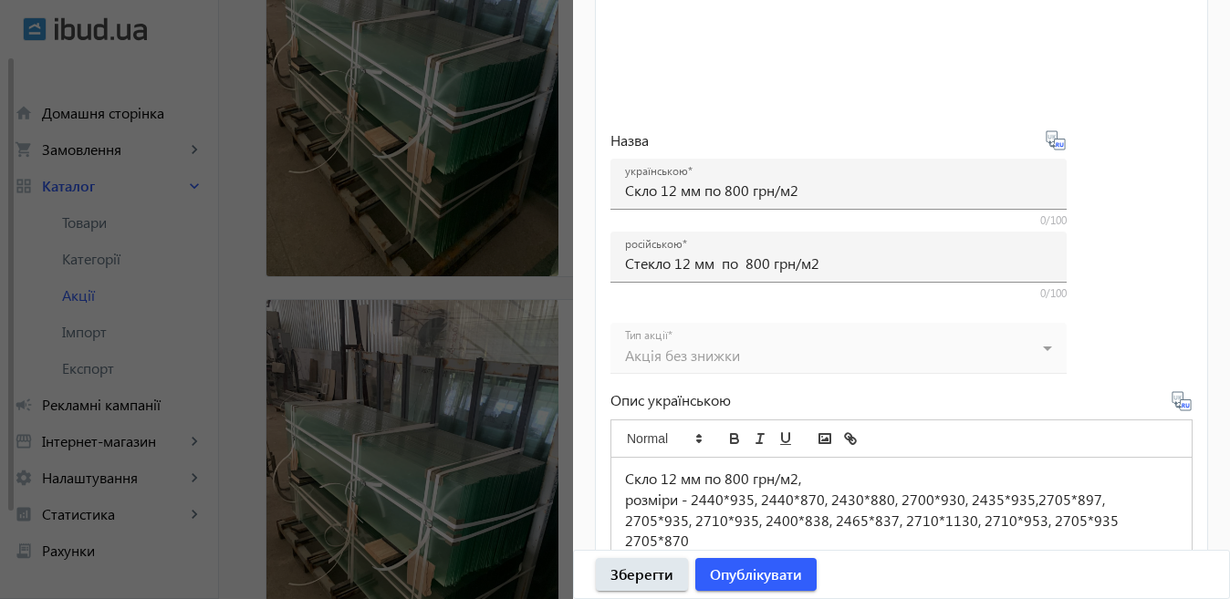
scroll to position [851, 0]
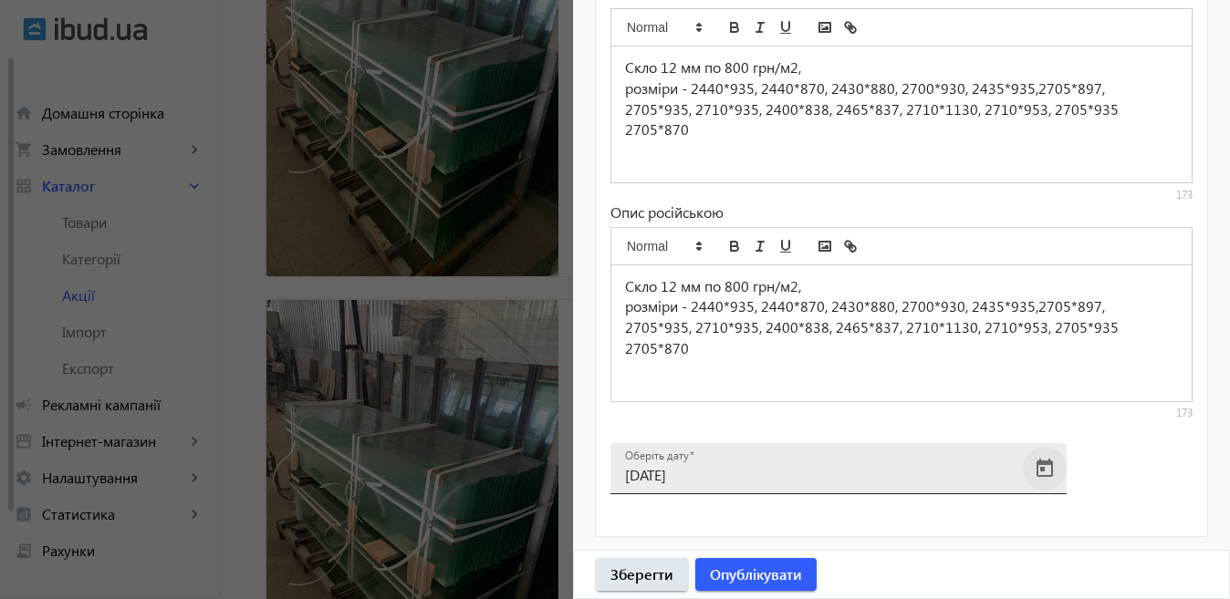
click at [1047, 461] on span "Open calendar" at bounding box center [1045, 469] width 44 height 44
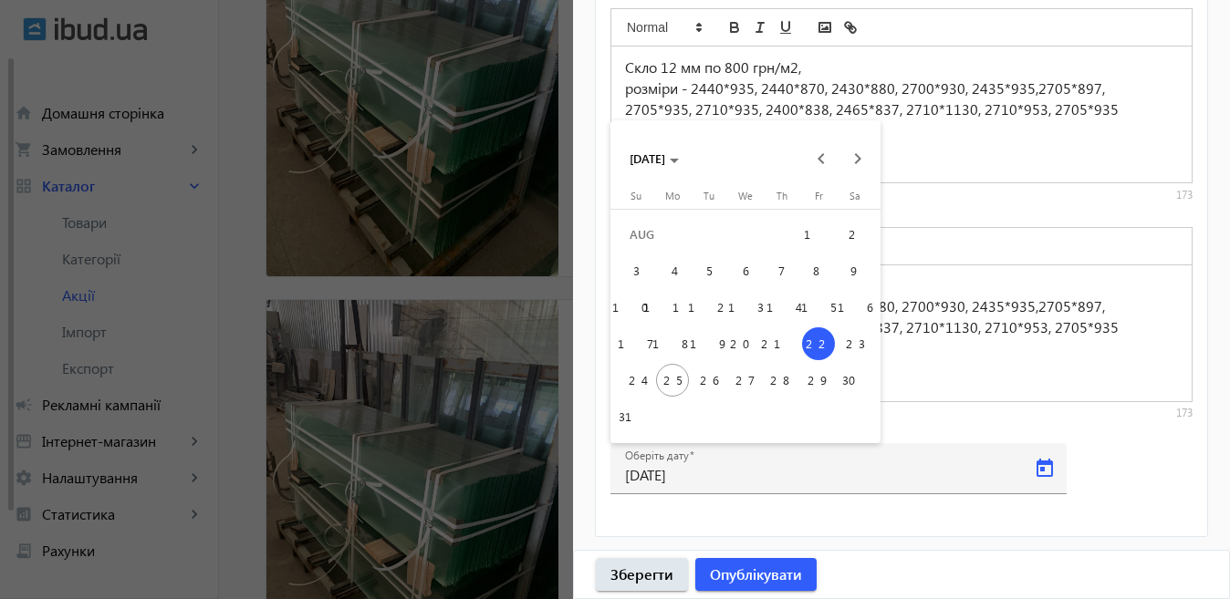
click at [786, 379] on span "28" at bounding box center [781, 380] width 33 height 33
type input "[DATE]"
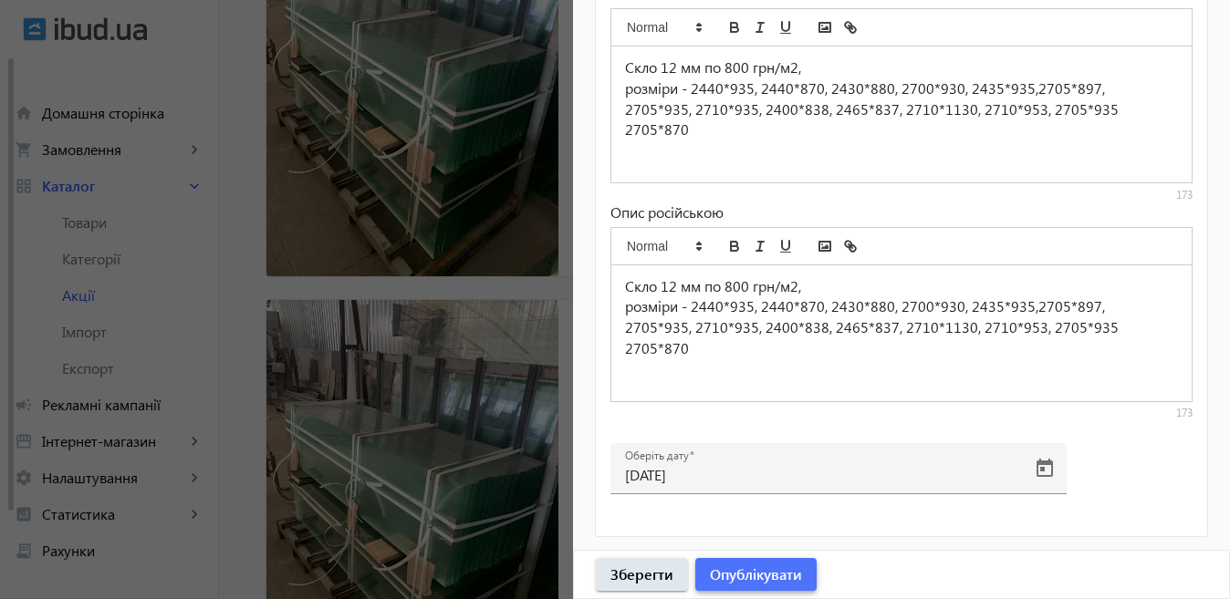
click at [756, 571] on span "Опублікувати" at bounding box center [756, 575] width 92 height 20
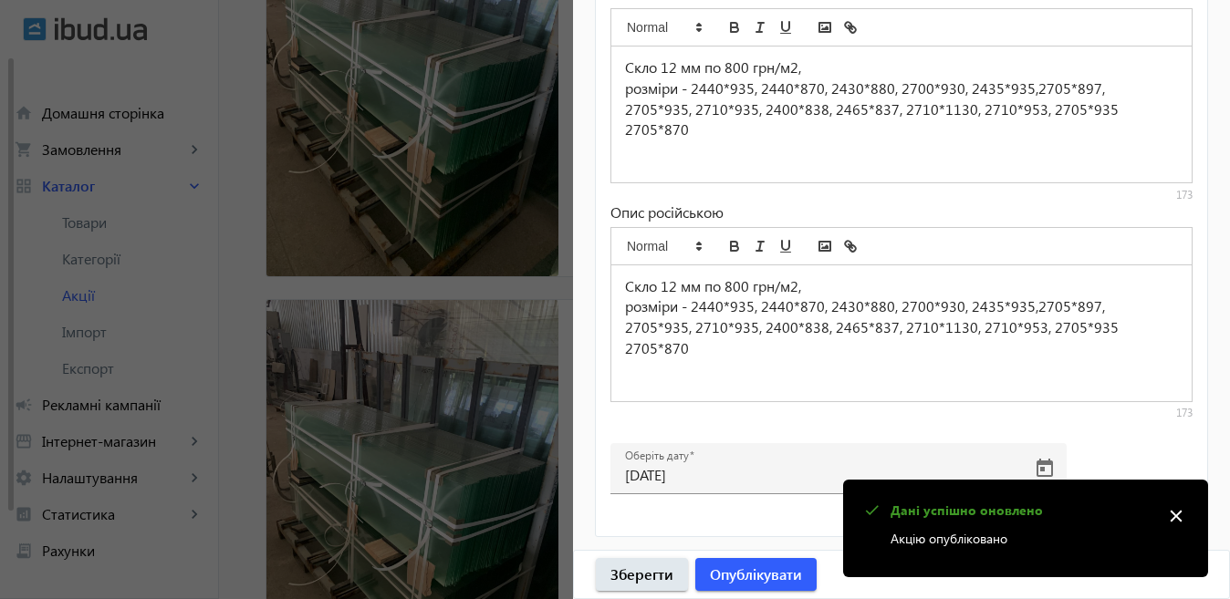
click at [411, 372] on div at bounding box center [615, 299] width 1230 height 599
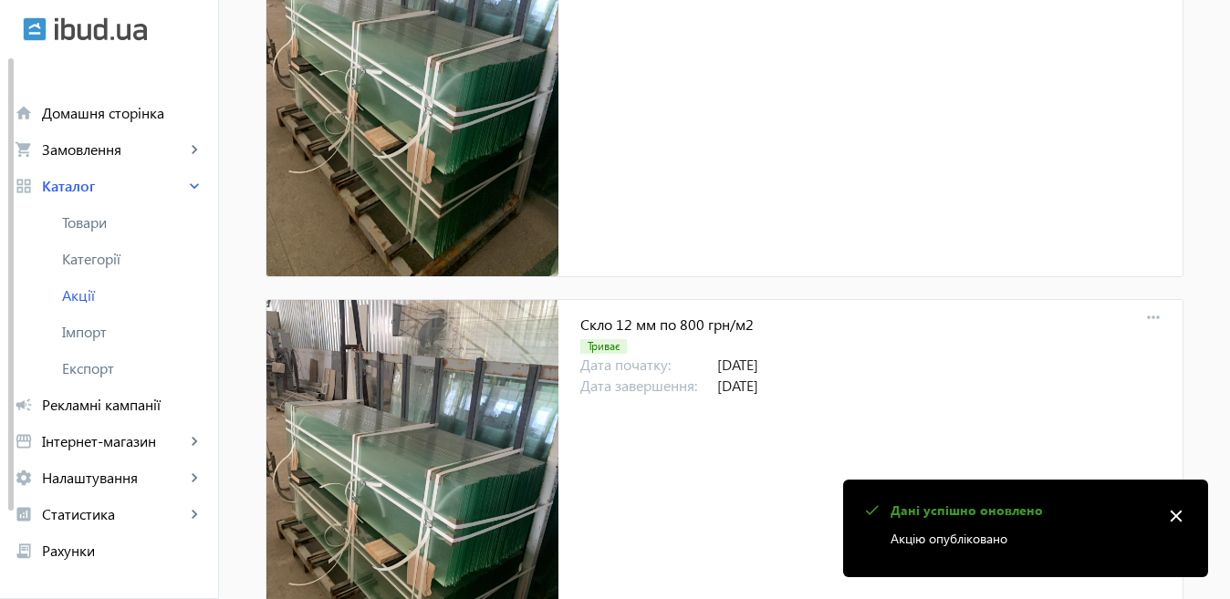
scroll to position [2554, 0]
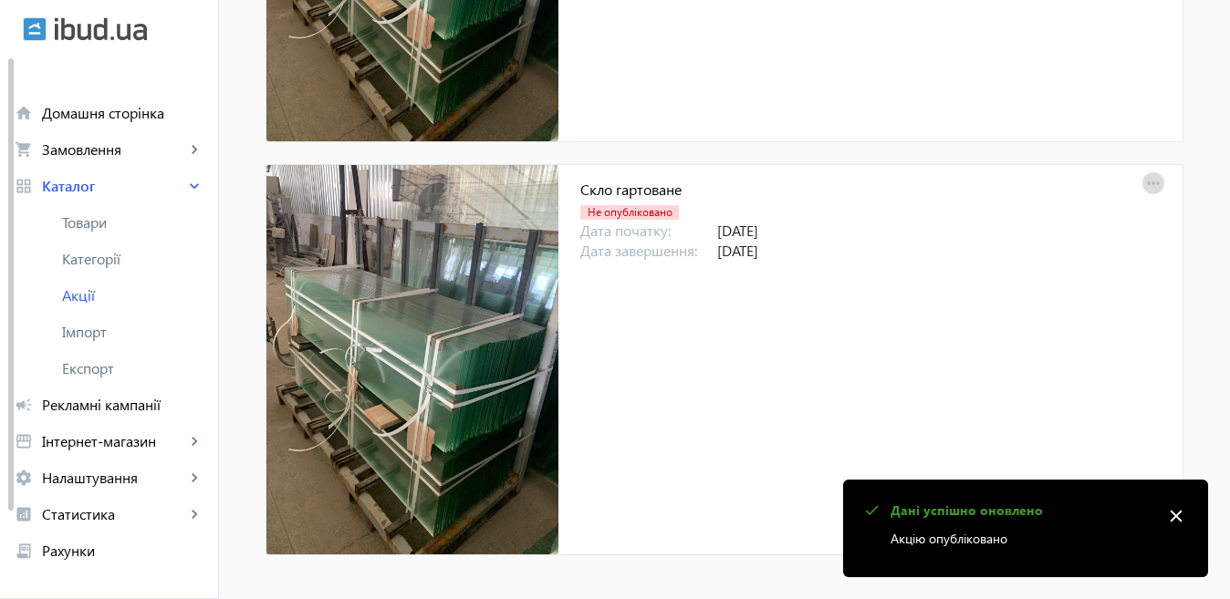
click at [1150, 179] on mat-icon "more_horiz" at bounding box center [1153, 185] width 26 height 26
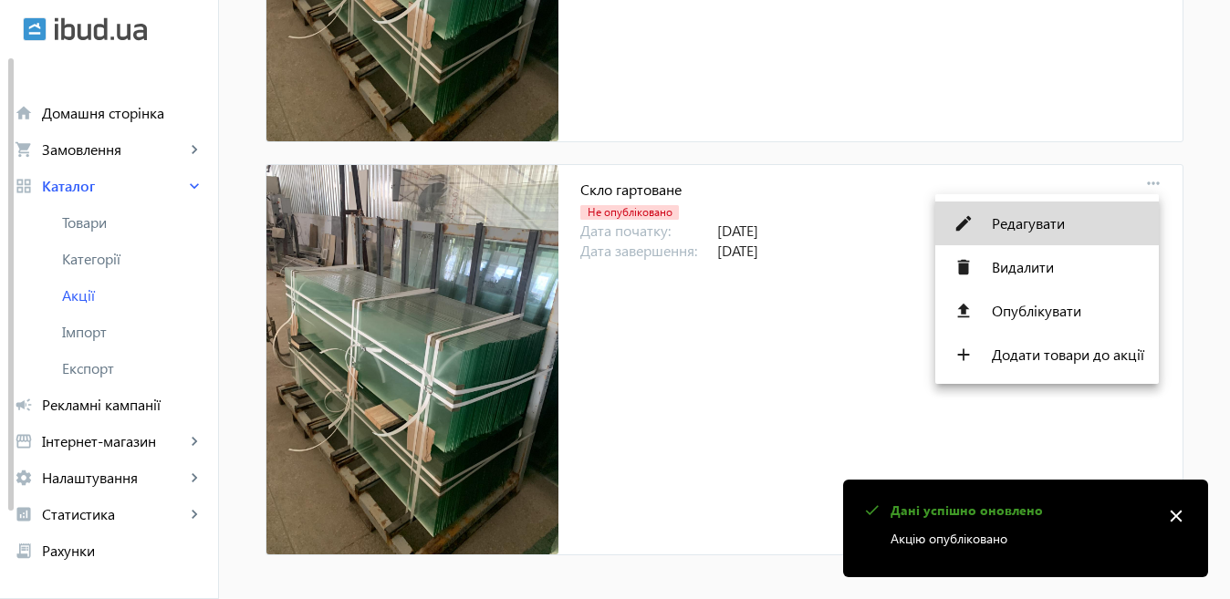
click at [1064, 218] on span "Редагувати" at bounding box center [1068, 223] width 152 height 15
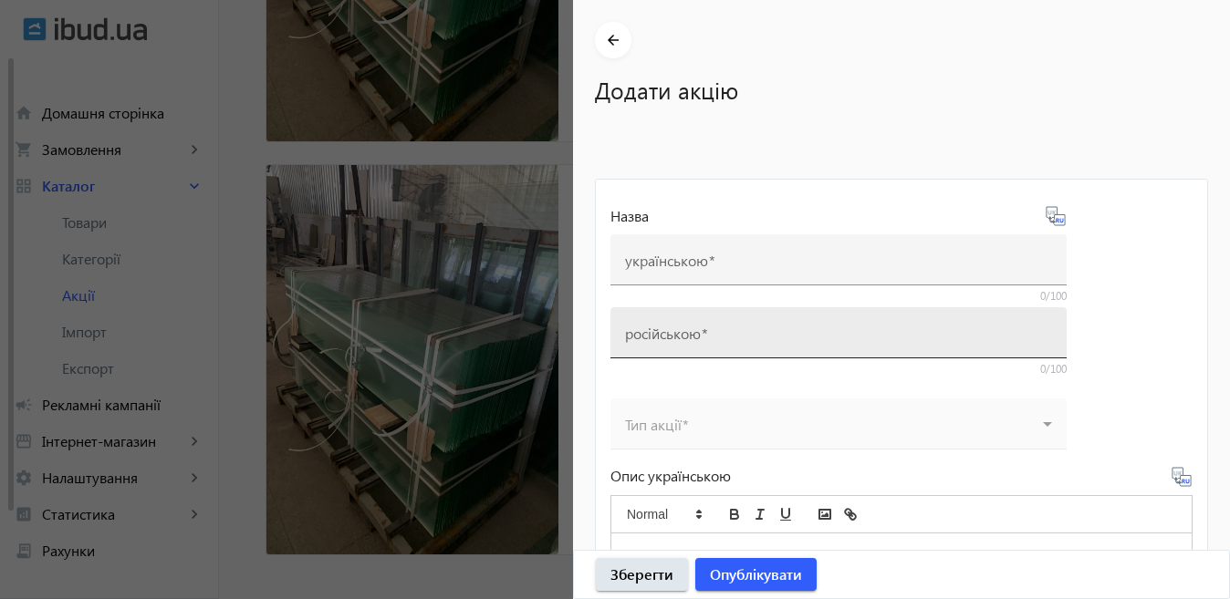
type input "Скло гартоване"
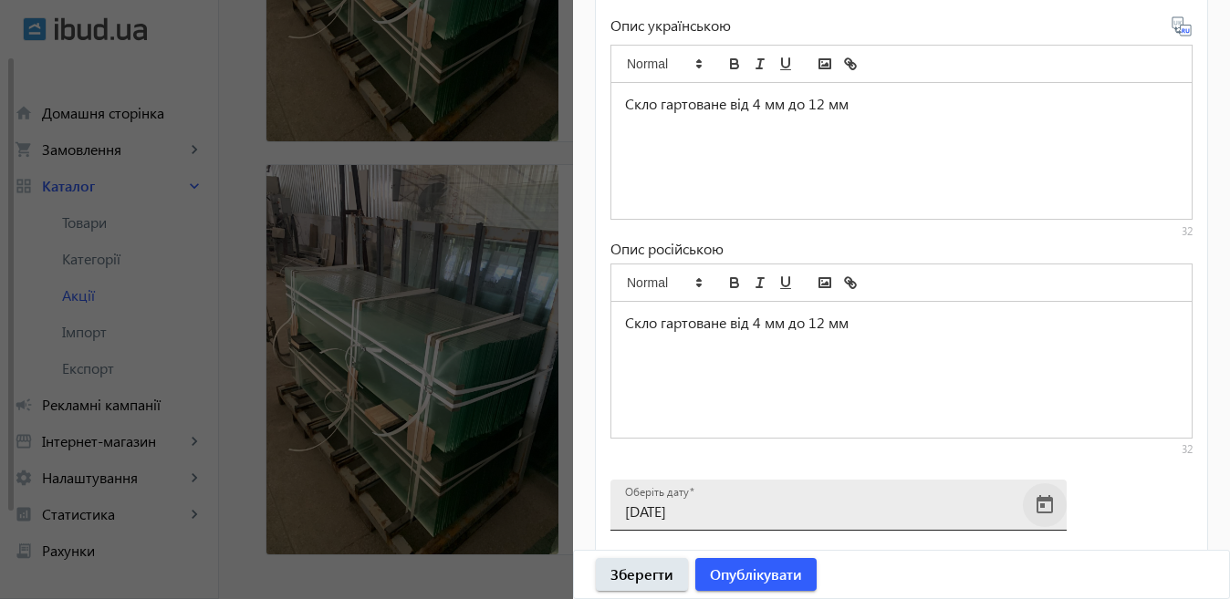
scroll to position [815, 0]
click at [1047, 493] on span "Open calendar" at bounding box center [1045, 506] width 44 height 44
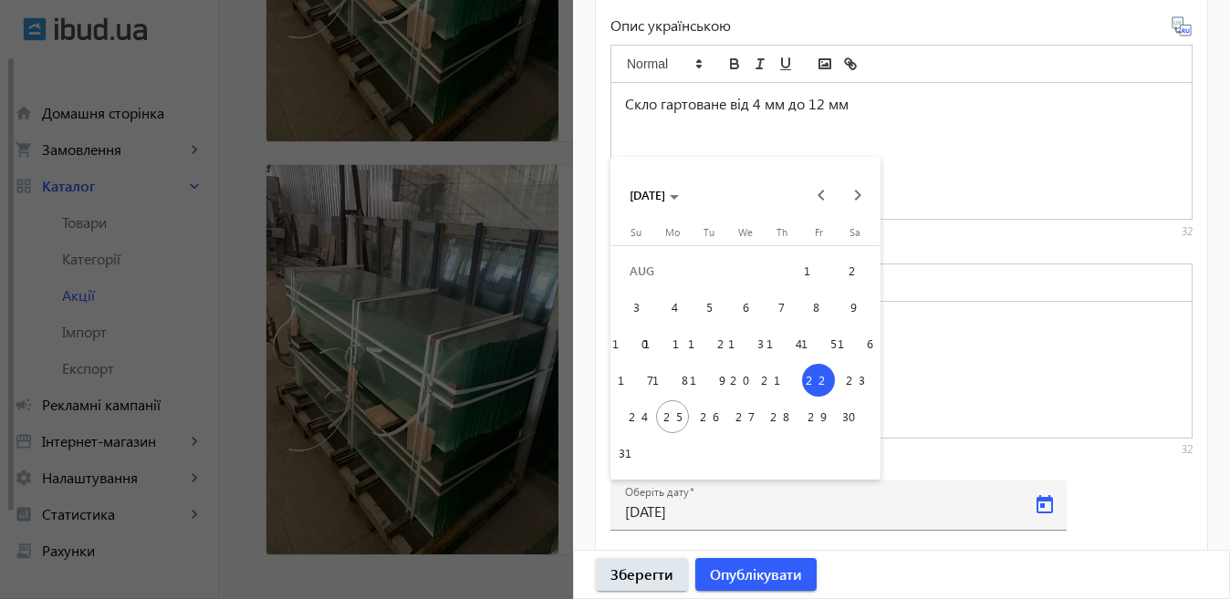
click at [787, 419] on span "28" at bounding box center [781, 417] width 33 height 33
type input "[DATE]"
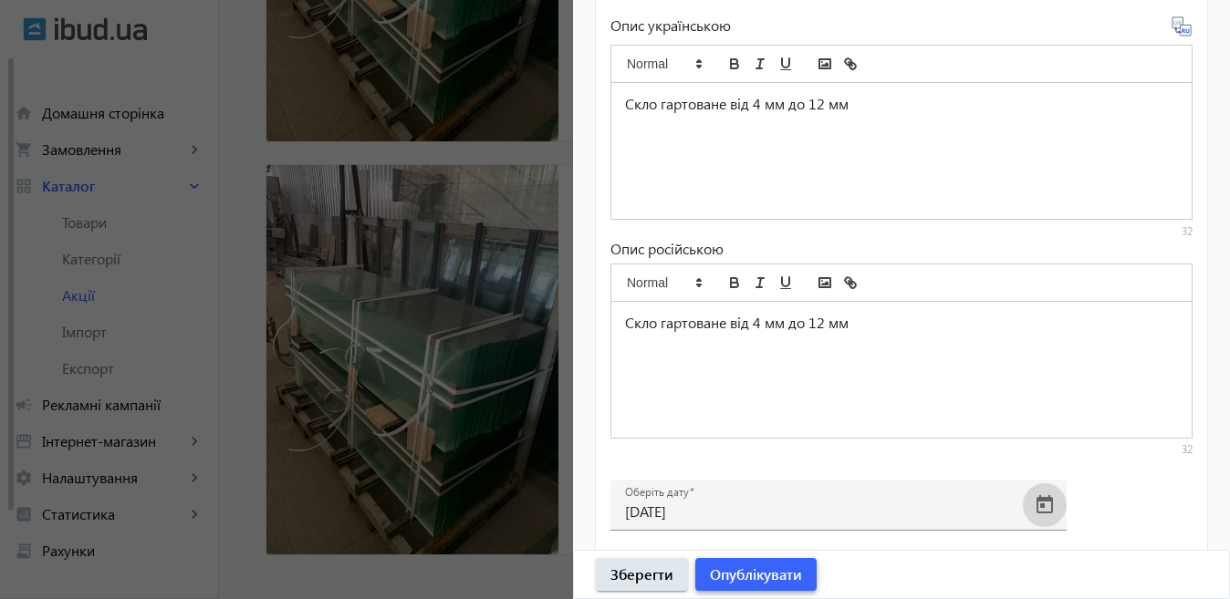
click at [744, 576] on span "Опублікувати" at bounding box center [756, 575] width 92 height 20
click at [545, 425] on div at bounding box center [615, 299] width 1230 height 599
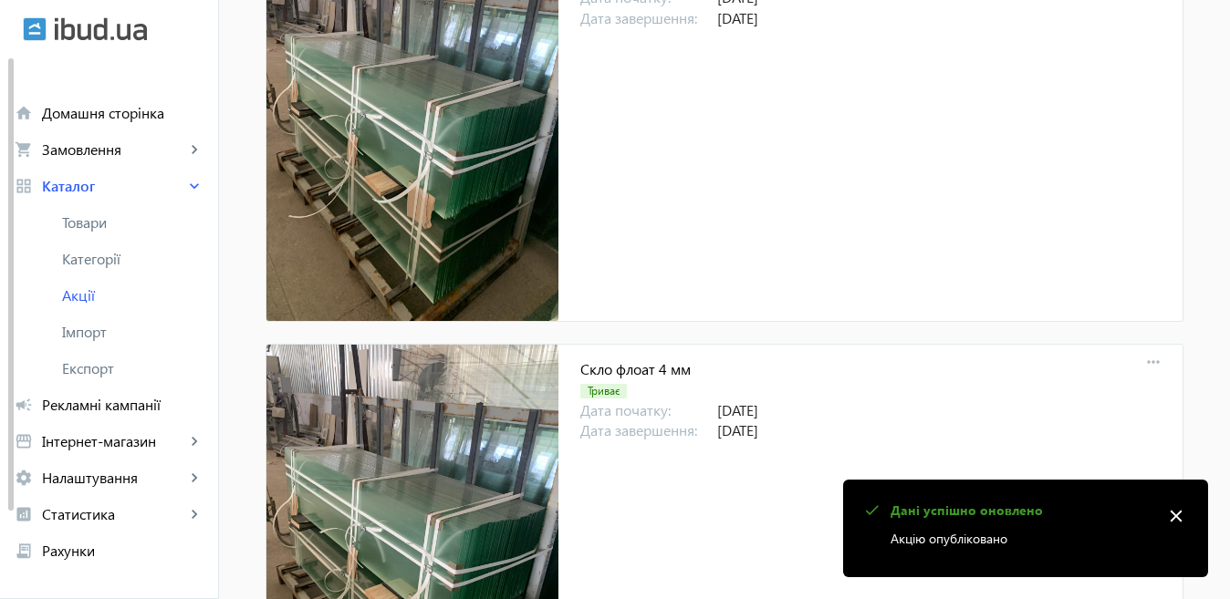
scroll to position [0, 0]
